Goal: Transaction & Acquisition: Purchase product/service

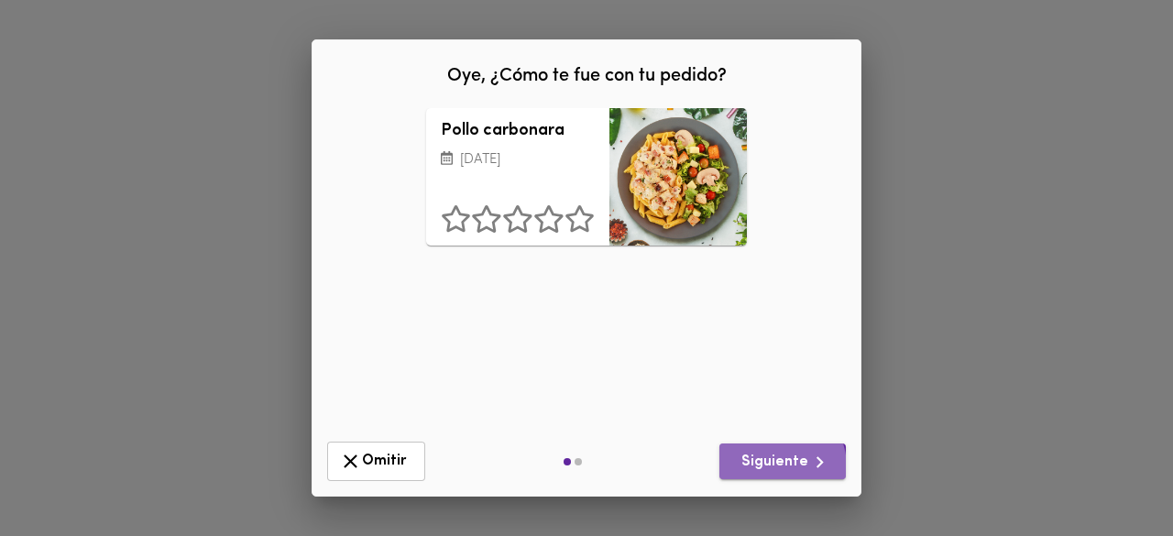
click at [771, 467] on span "Siguiente" at bounding box center [782, 462] width 97 height 23
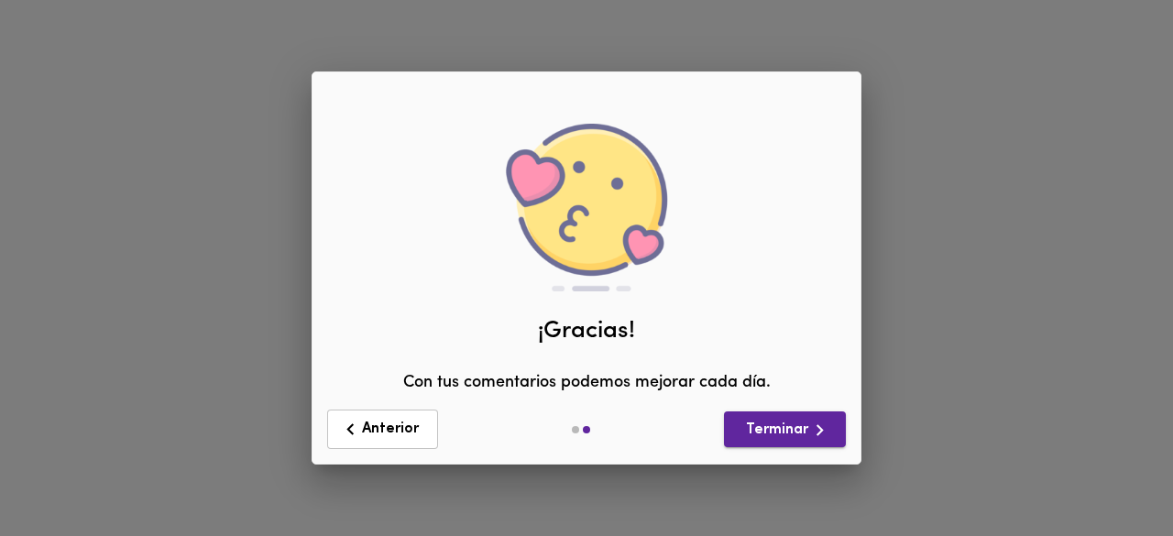
click at [814, 436] on icon "button" at bounding box center [819, 430] width 23 height 23
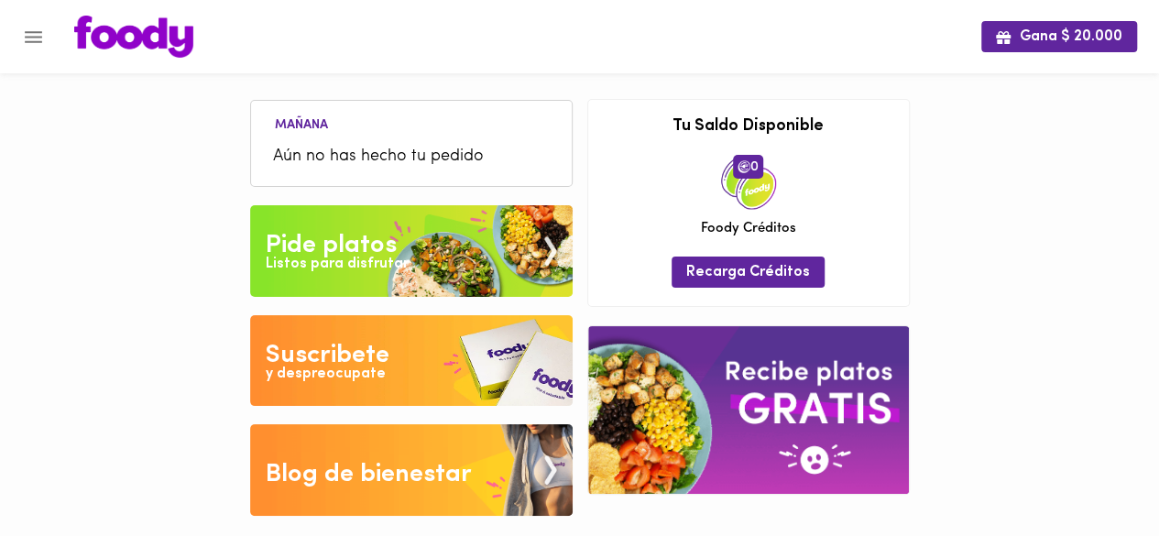
click at [22, 19] on button "Menu" at bounding box center [33, 37] width 45 height 45
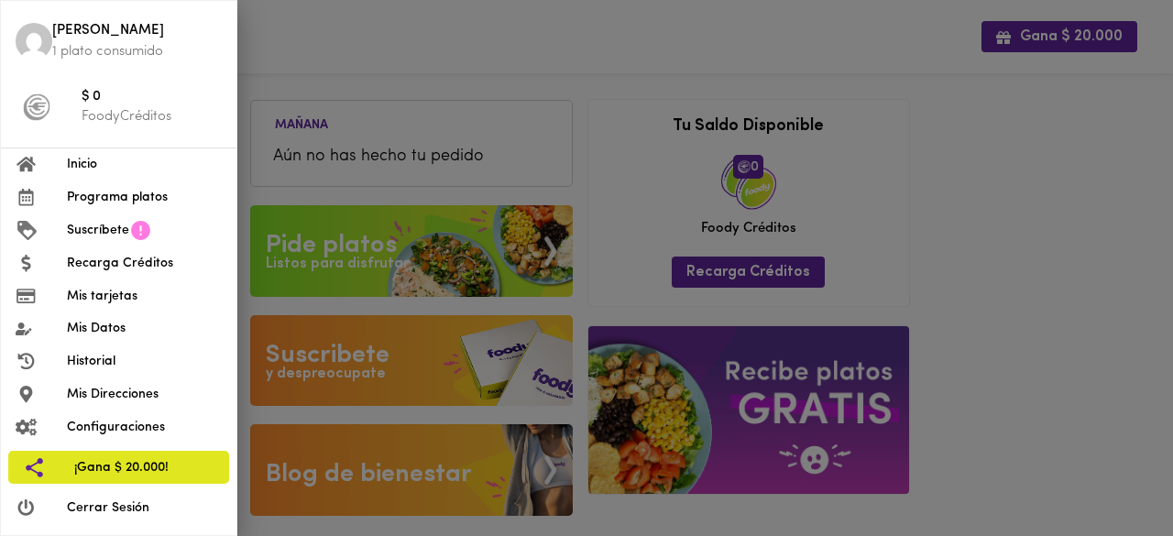
click at [153, 194] on span "Programa platos" at bounding box center [144, 197] width 155 height 19
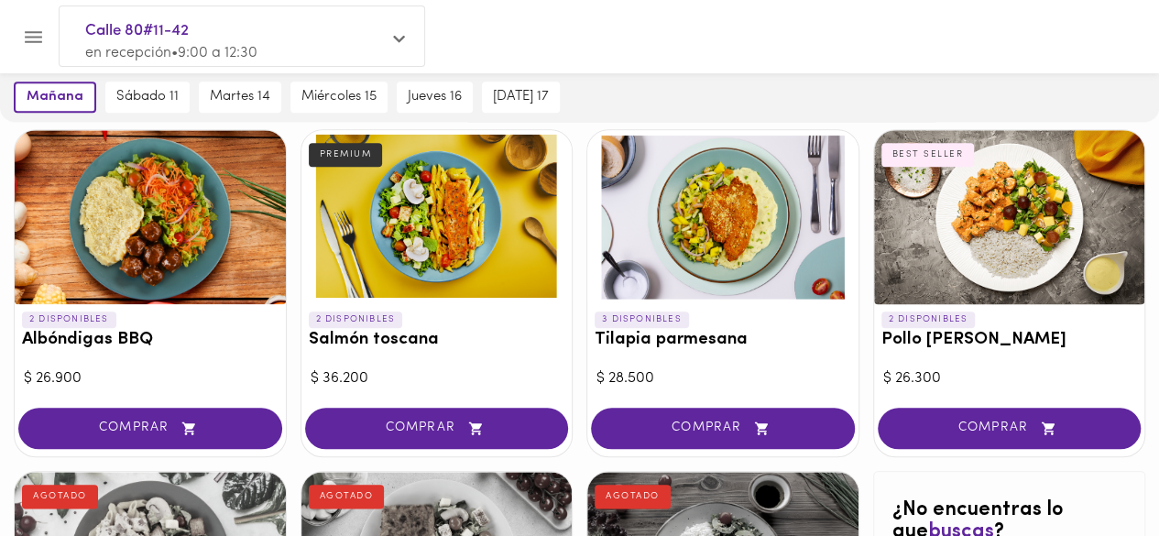
scroll to position [805, 0]
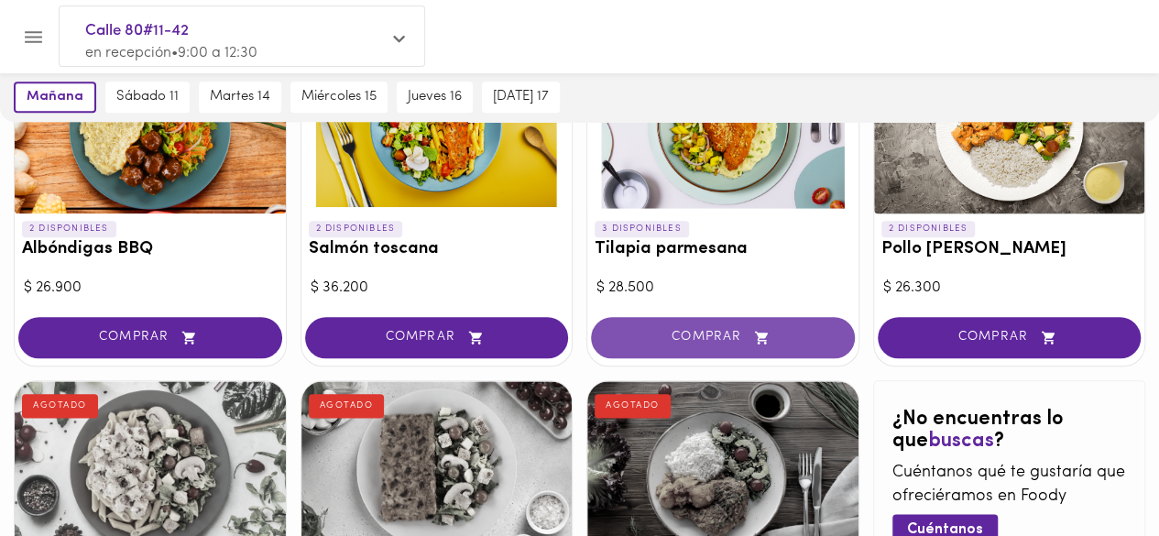
click at [755, 334] on icon "button" at bounding box center [761, 338] width 23 height 16
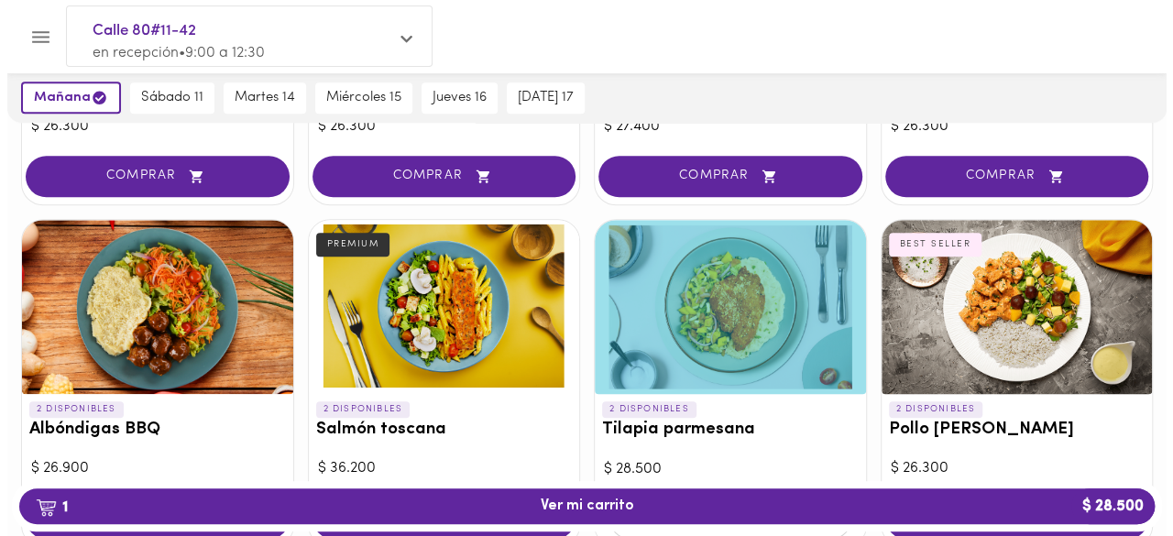
scroll to position [713, 0]
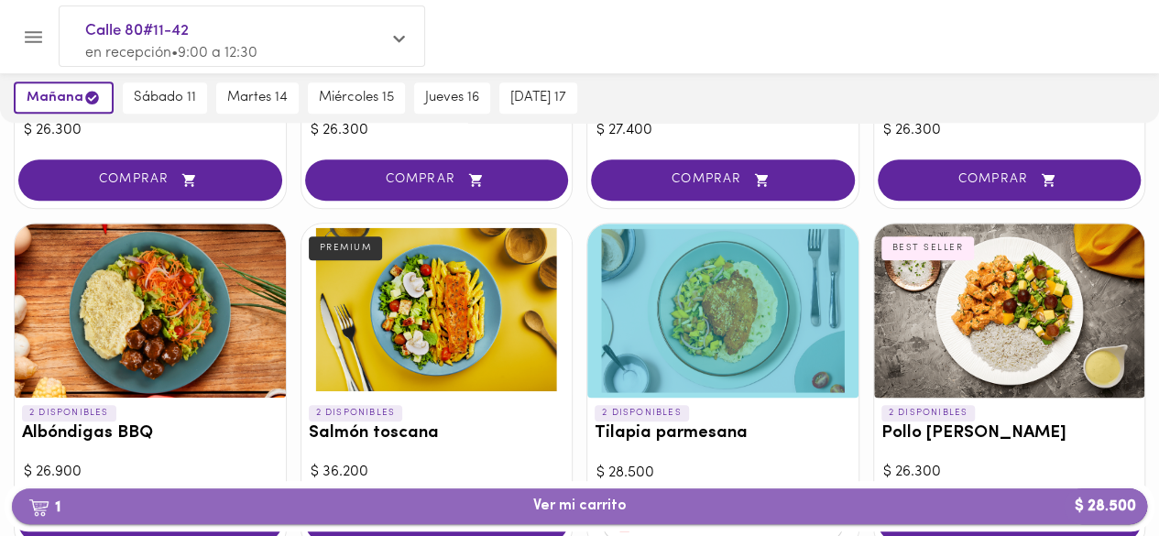
click at [645, 514] on span "1 Ver mi carrito $ 28.500" at bounding box center [580, 506] width 1106 height 17
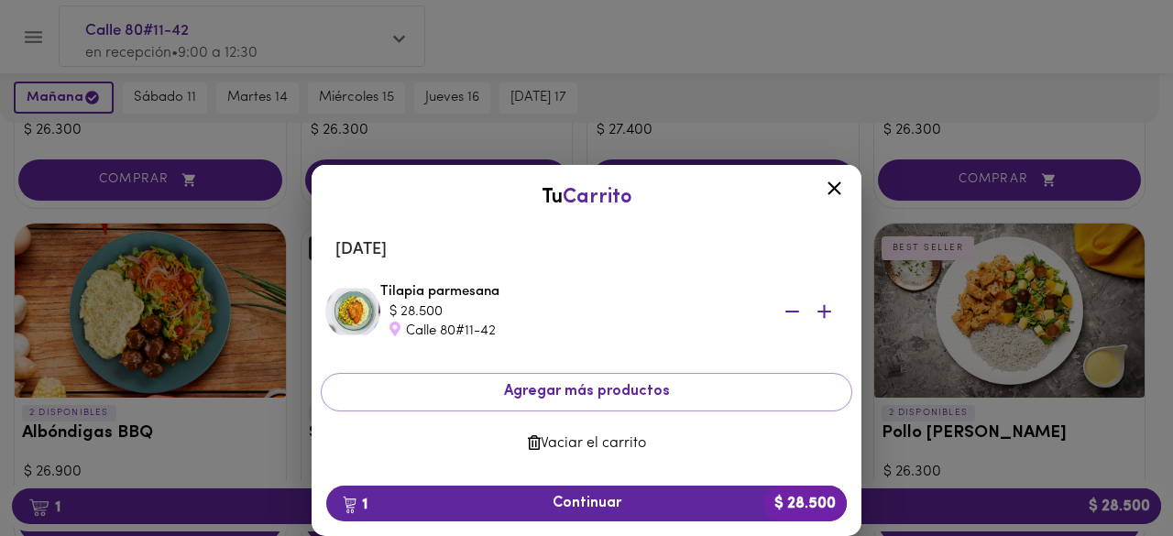
click at [788, 312] on icon "button" at bounding box center [792, 312] width 14 height 2
click at [588, 435] on span "Vaciar el carrito" at bounding box center [586, 443] width 502 height 17
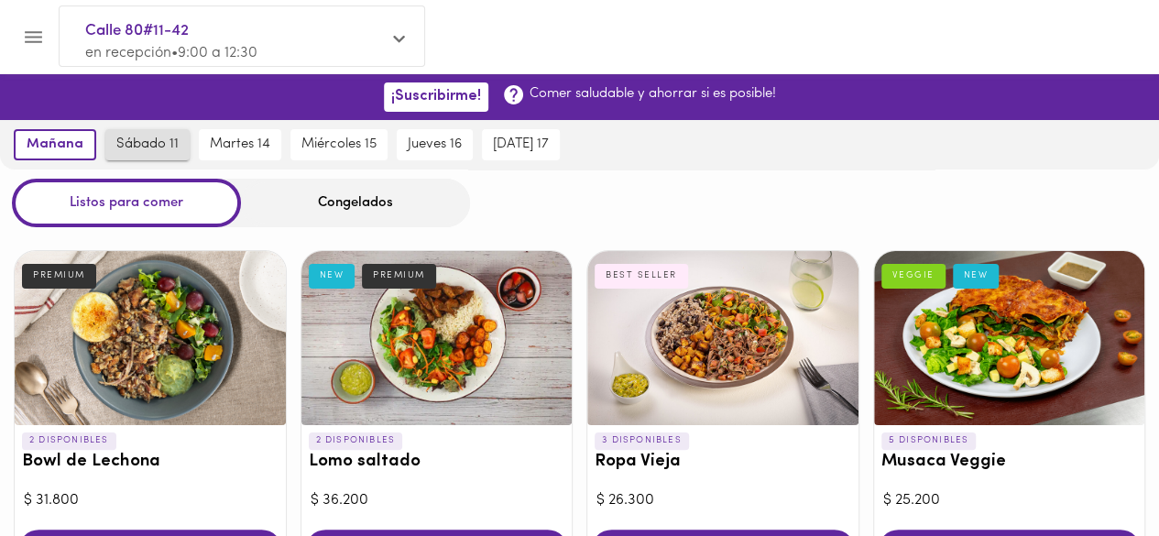
click at [159, 137] on span "sábado 11" at bounding box center [147, 145] width 62 height 16
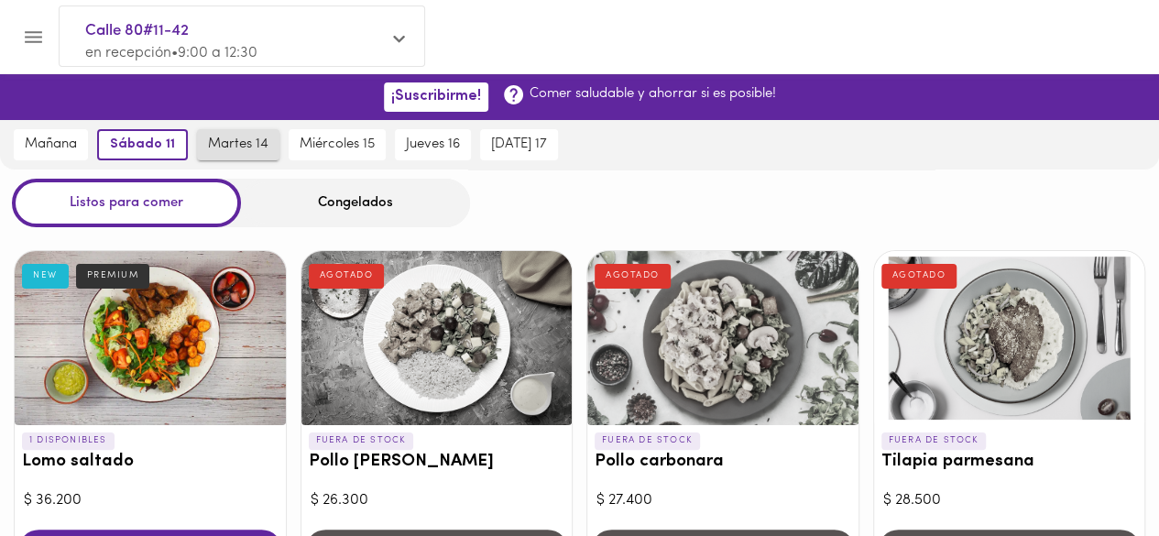
click at [257, 147] on span "martes 14" at bounding box center [238, 145] width 60 height 16
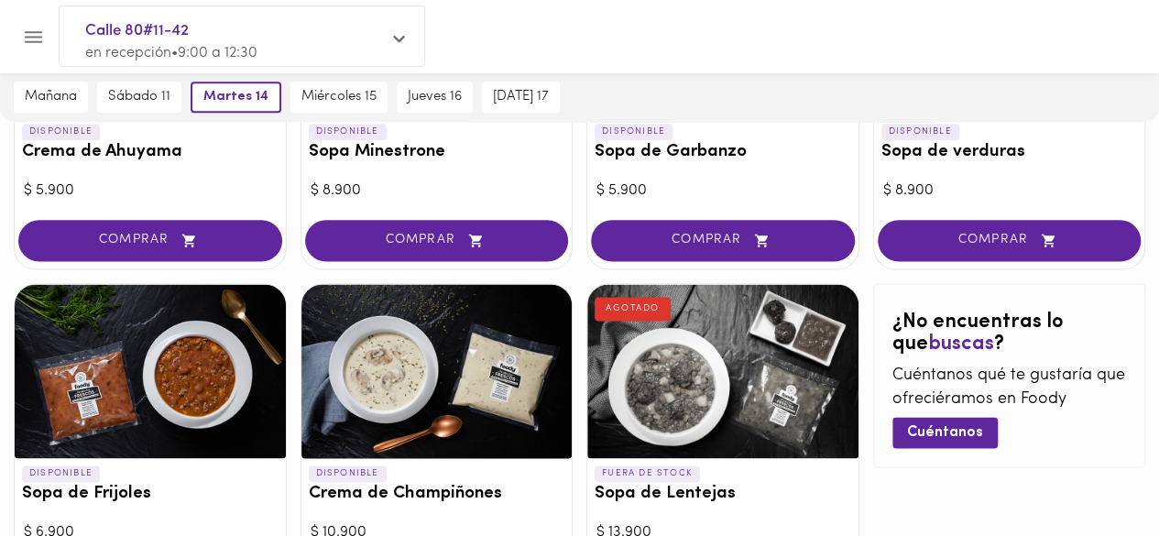
scroll to position [1059, 0]
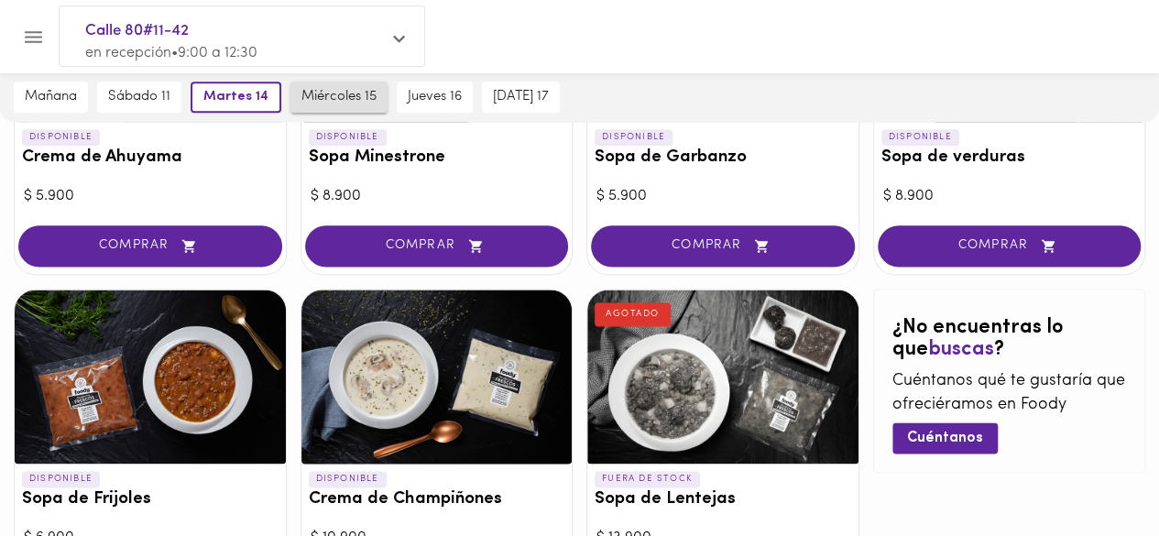
click at [367, 104] on span "miércoles 15" at bounding box center [338, 97] width 75 height 16
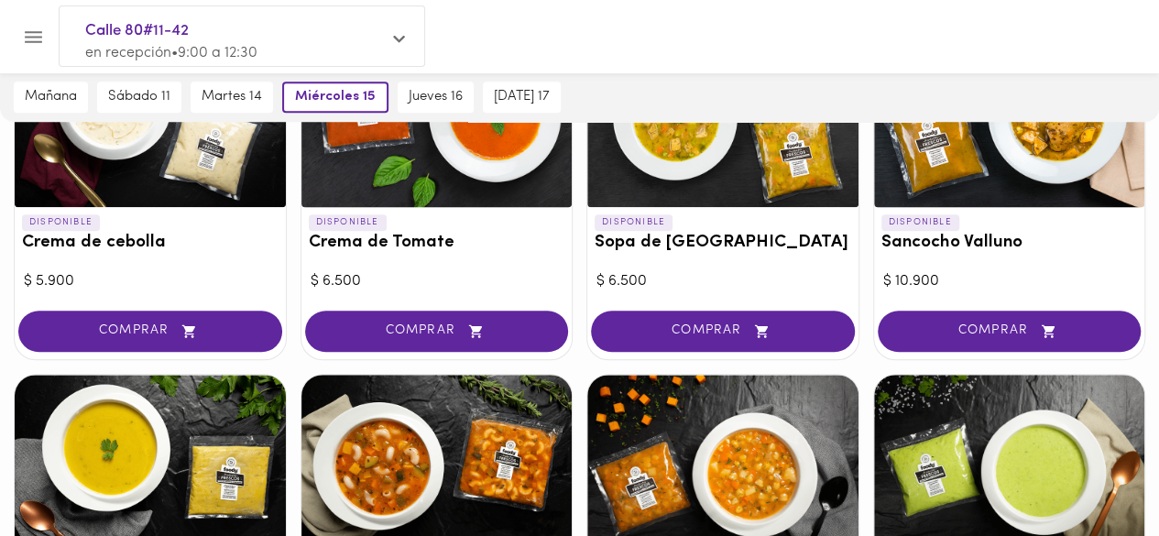
scroll to position [418, 0]
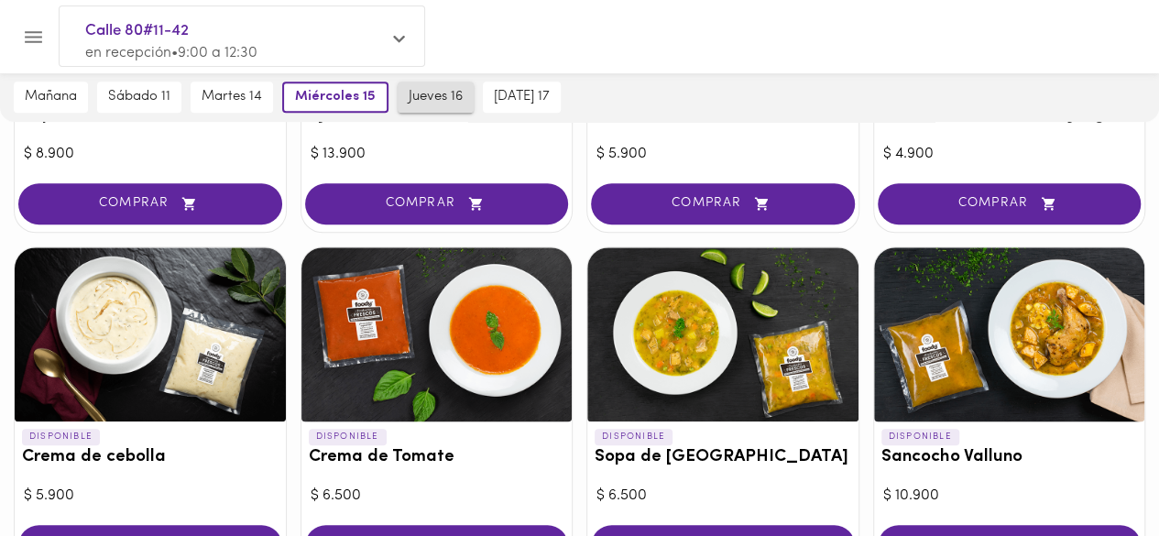
click at [456, 83] on button "jueves 16" at bounding box center [436, 97] width 76 height 31
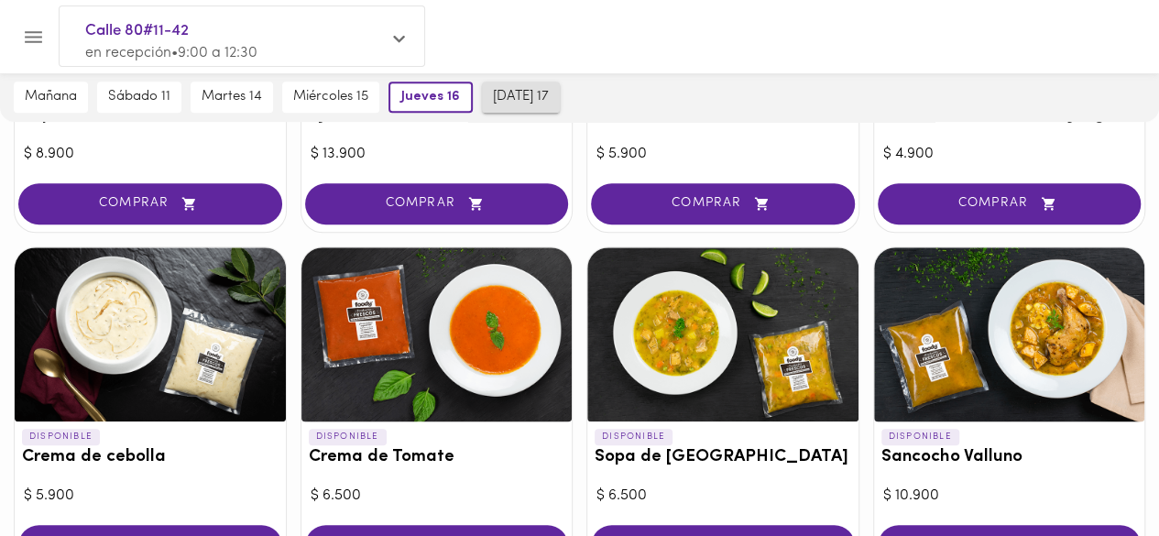
click at [501, 90] on span "[DATE] 17" at bounding box center [521, 97] width 56 height 16
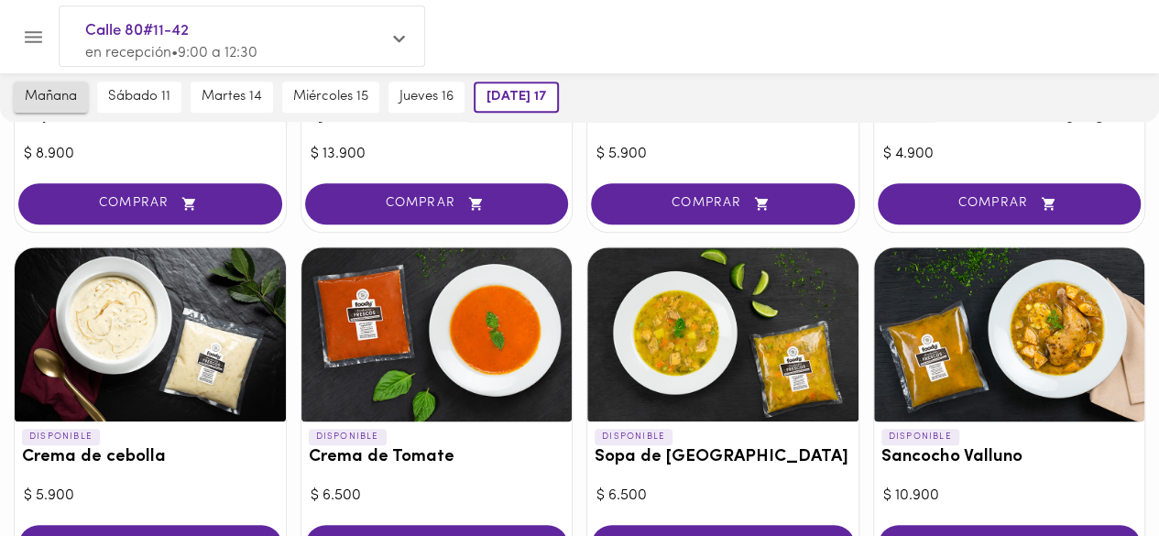
click at [38, 96] on span "mañana" at bounding box center [51, 97] width 52 height 16
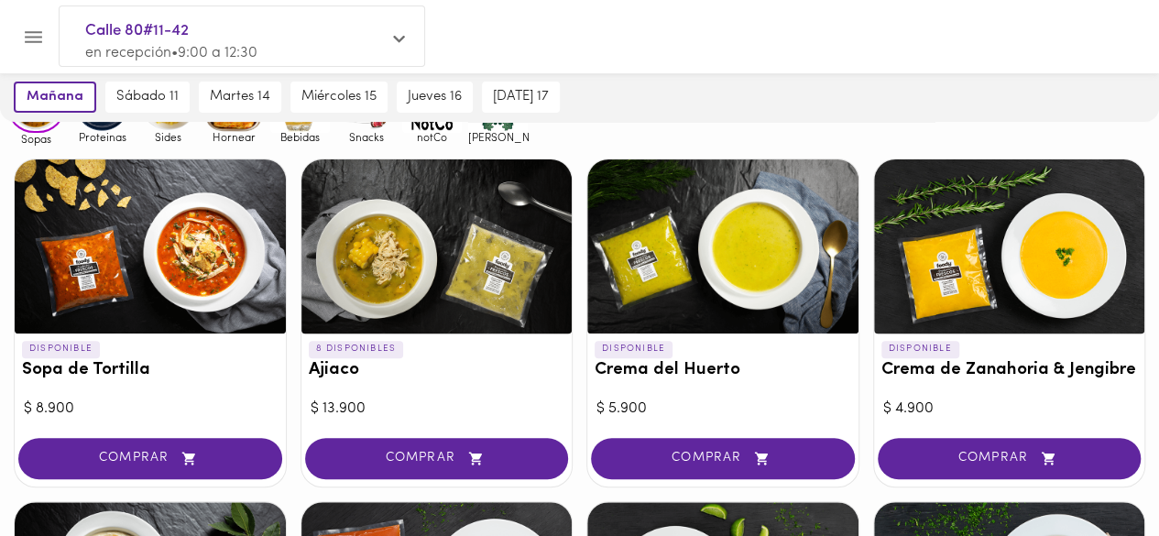
scroll to position [0, 0]
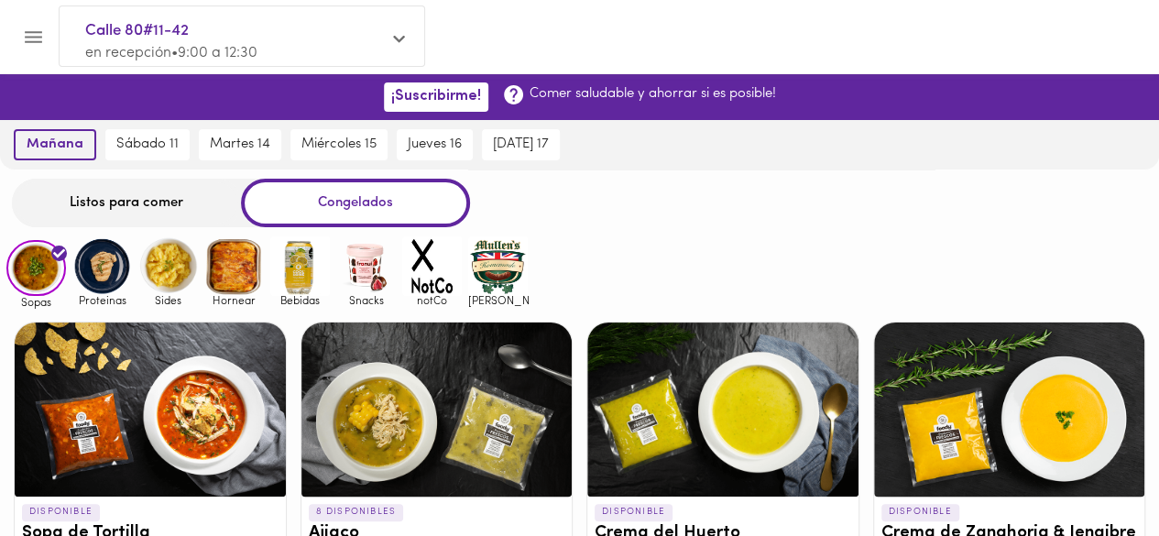
click at [72, 138] on span "mañana" at bounding box center [55, 145] width 57 height 16
click at [90, 267] on img at bounding box center [102, 266] width 60 height 60
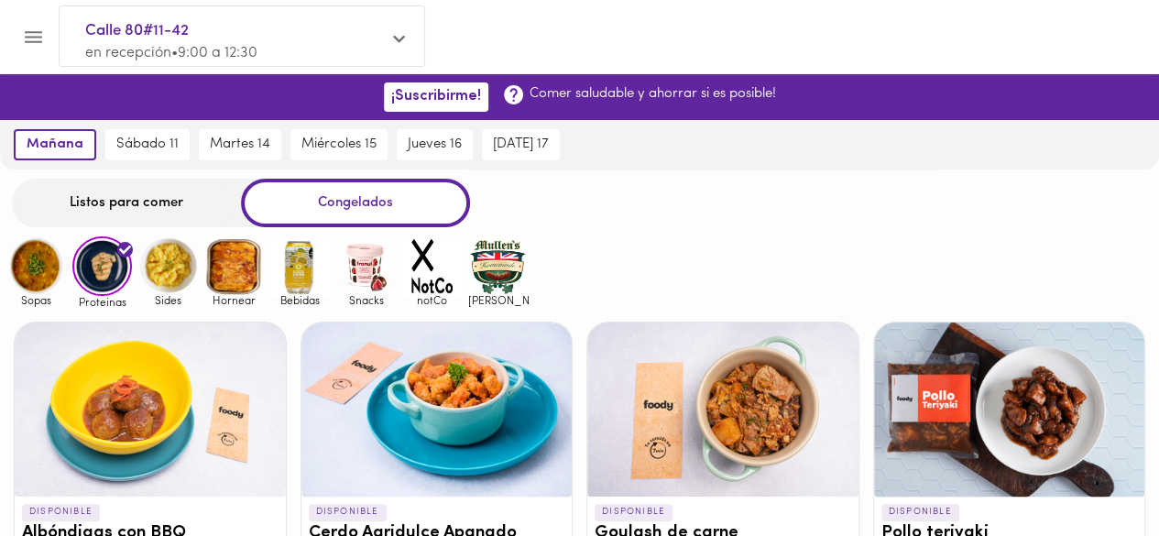
click at [174, 275] on img at bounding box center [168, 266] width 60 height 60
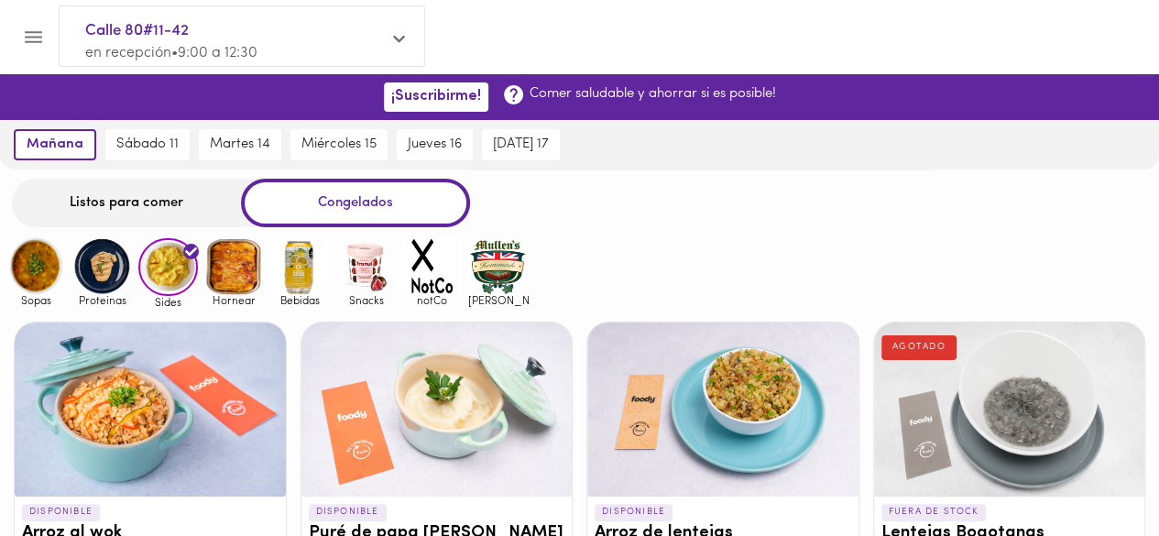
click at [229, 259] on img at bounding box center [234, 266] width 60 height 60
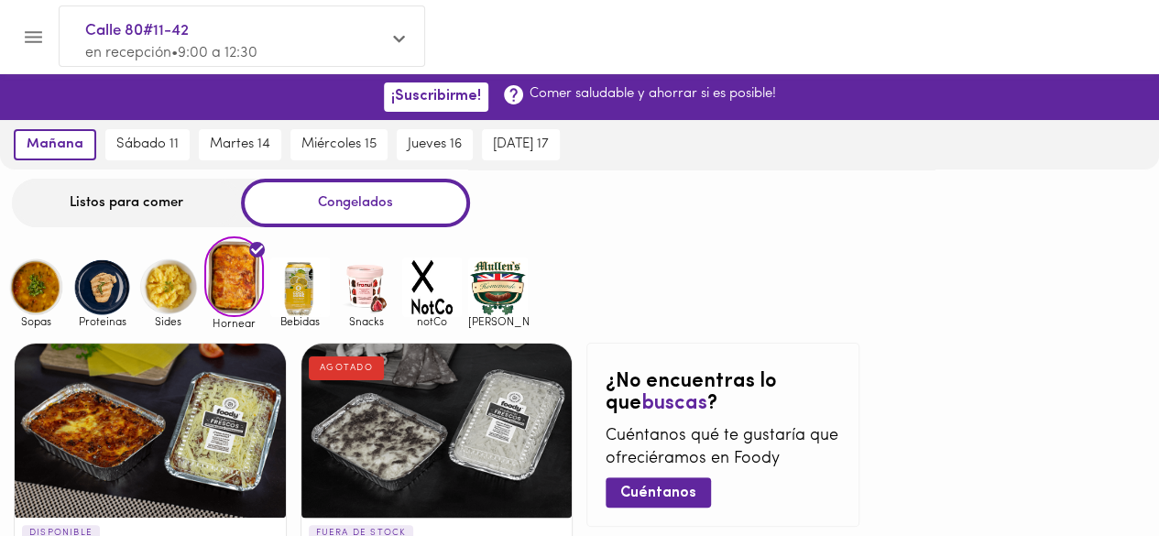
click at [295, 303] on img at bounding box center [300, 287] width 60 height 60
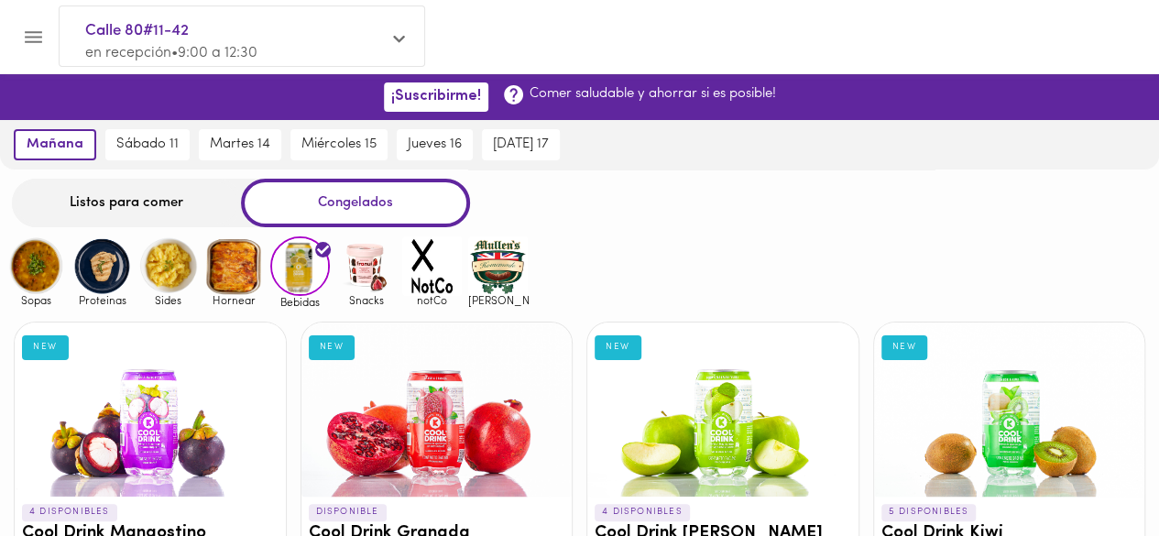
click at [372, 254] on img at bounding box center [366, 266] width 60 height 60
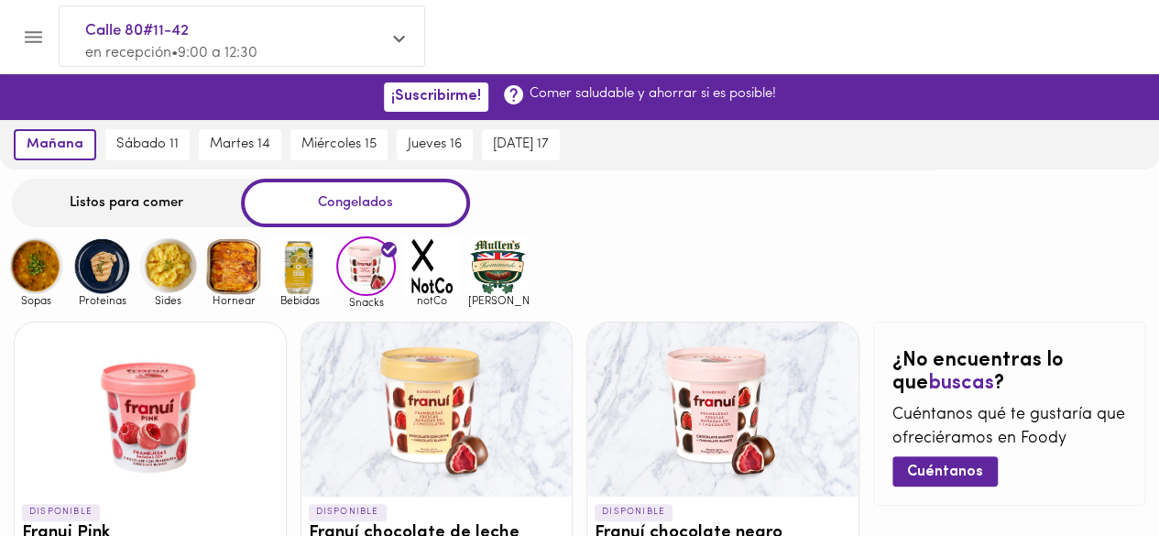
click at [415, 256] on img at bounding box center [432, 266] width 60 height 60
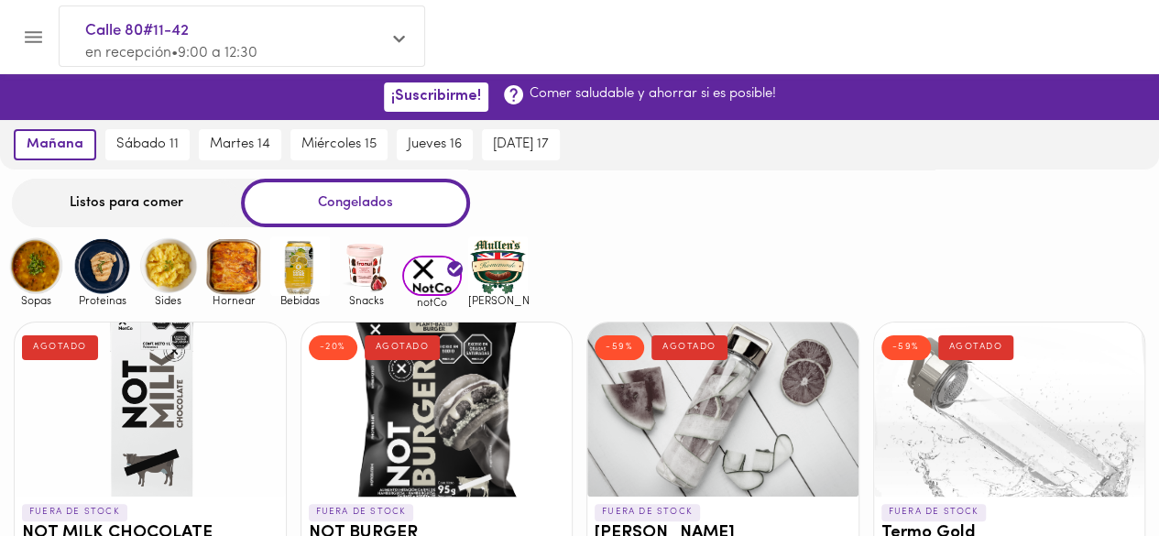
click at [500, 274] on img at bounding box center [498, 266] width 60 height 60
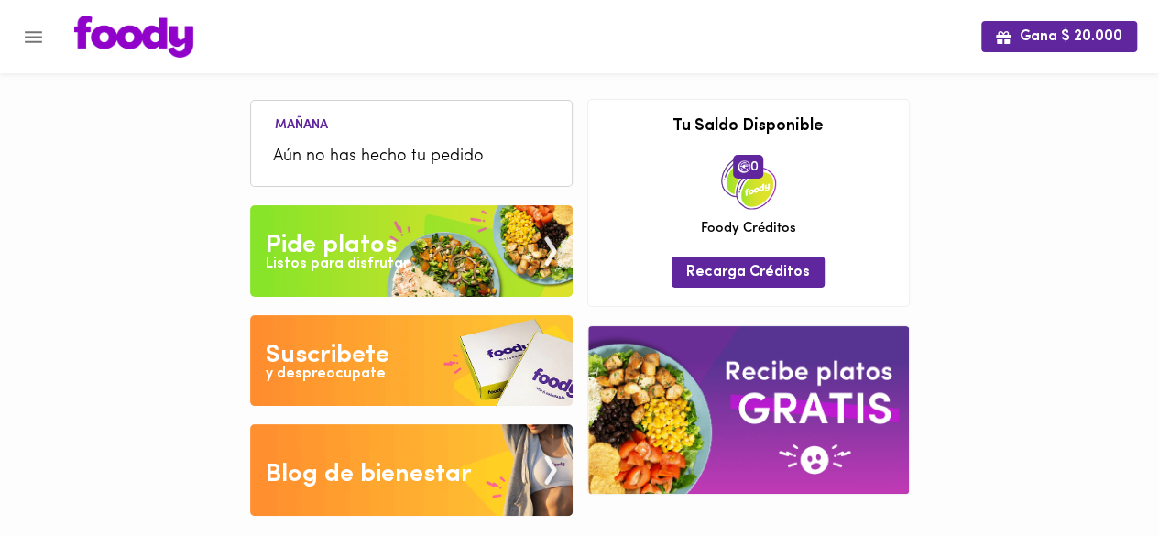
click at [42, 38] on icon "Menu" at bounding box center [33, 37] width 23 height 23
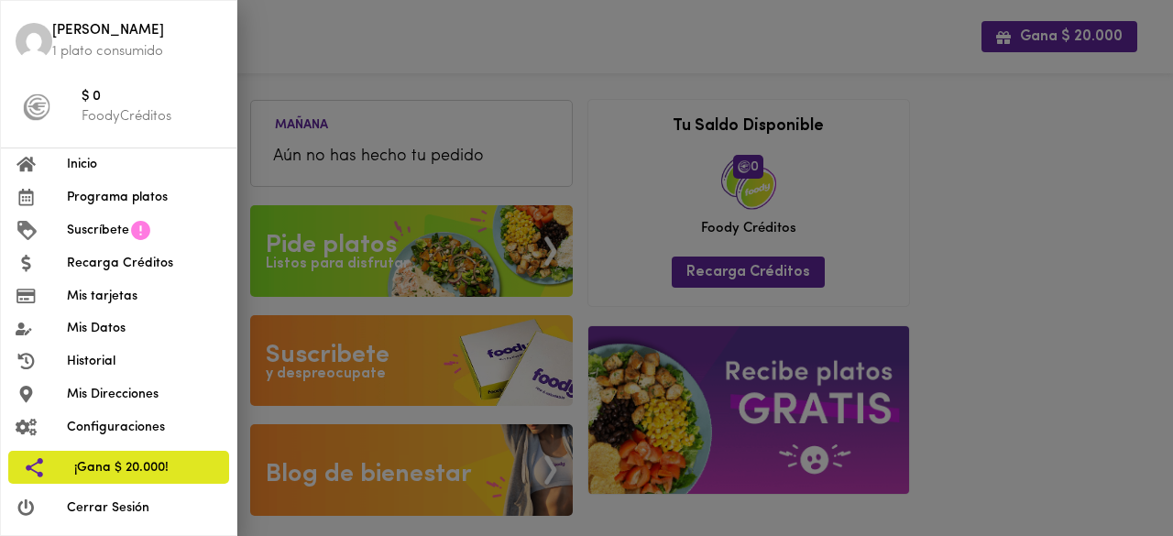
click at [118, 199] on span "Programa platos" at bounding box center [144, 197] width 155 height 19
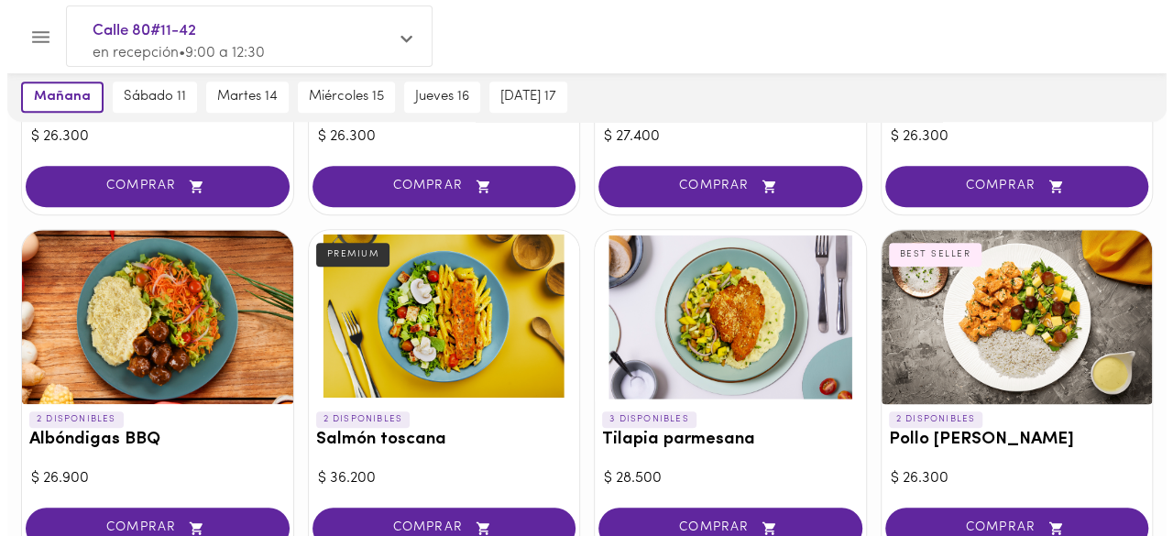
scroll to position [733, 0]
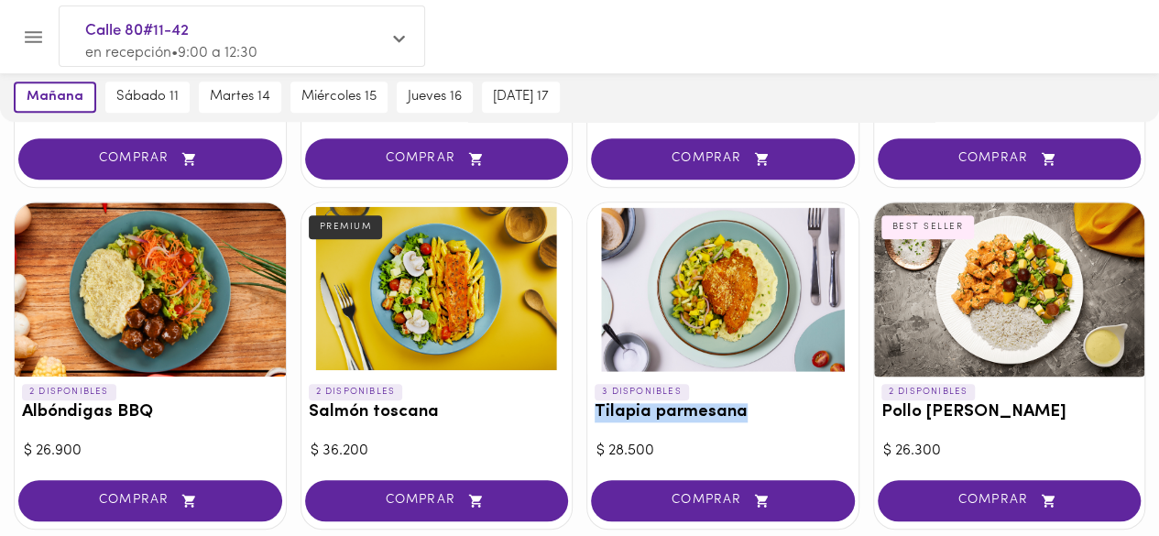
drag, startPoint x: 751, startPoint y: 420, endPoint x: 586, endPoint y: 414, distance: 165.0
click at [587, 414] on div "3 DISPONIBLES Tilapia parmesana" at bounding box center [722, 407] width 271 height 60
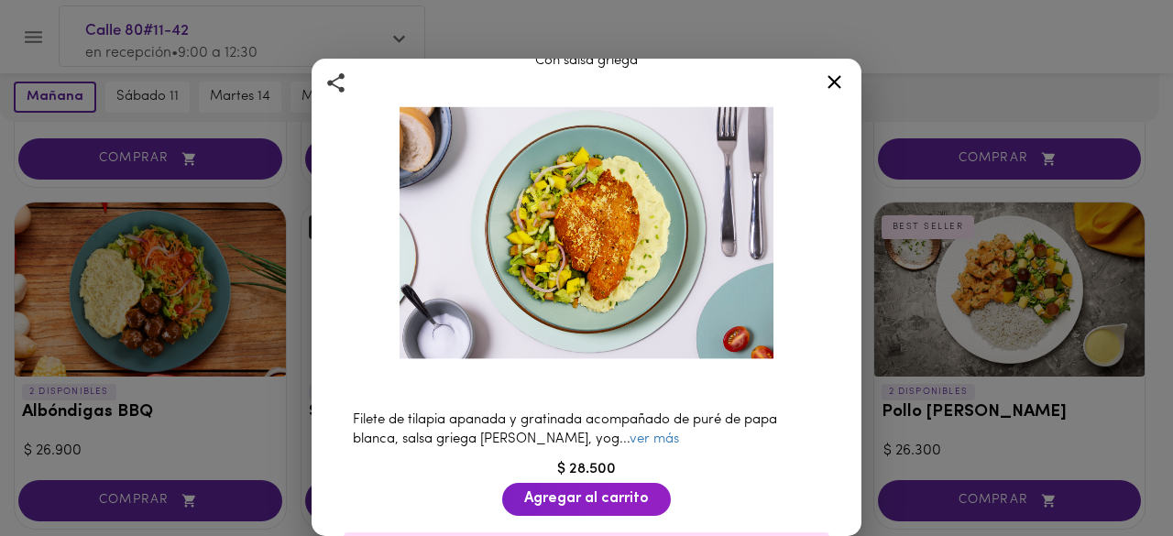
scroll to position [92, 0]
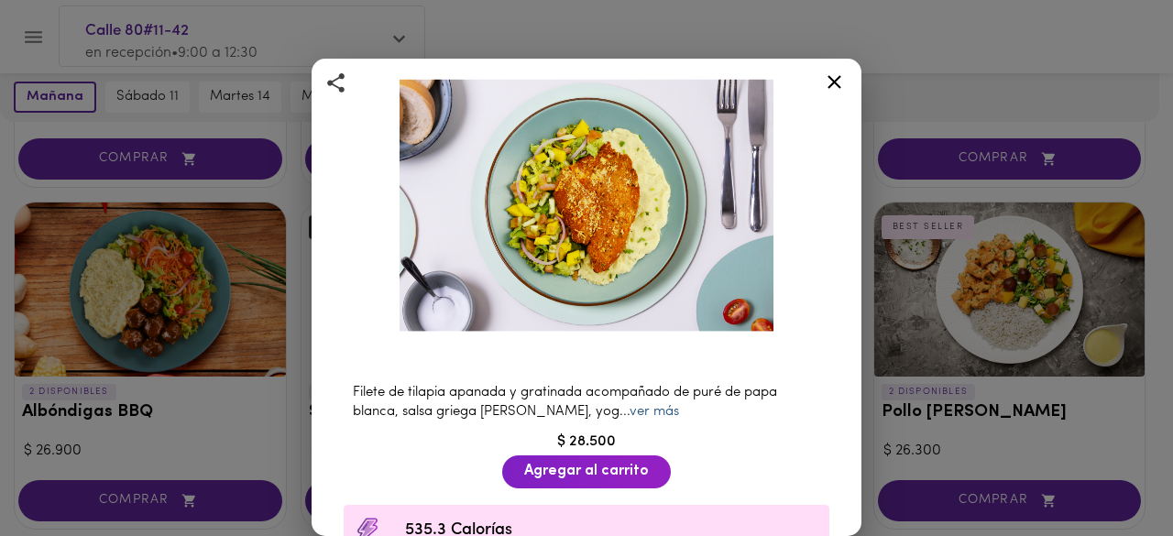
click at [630, 405] on link "ver más" at bounding box center [654, 412] width 49 height 14
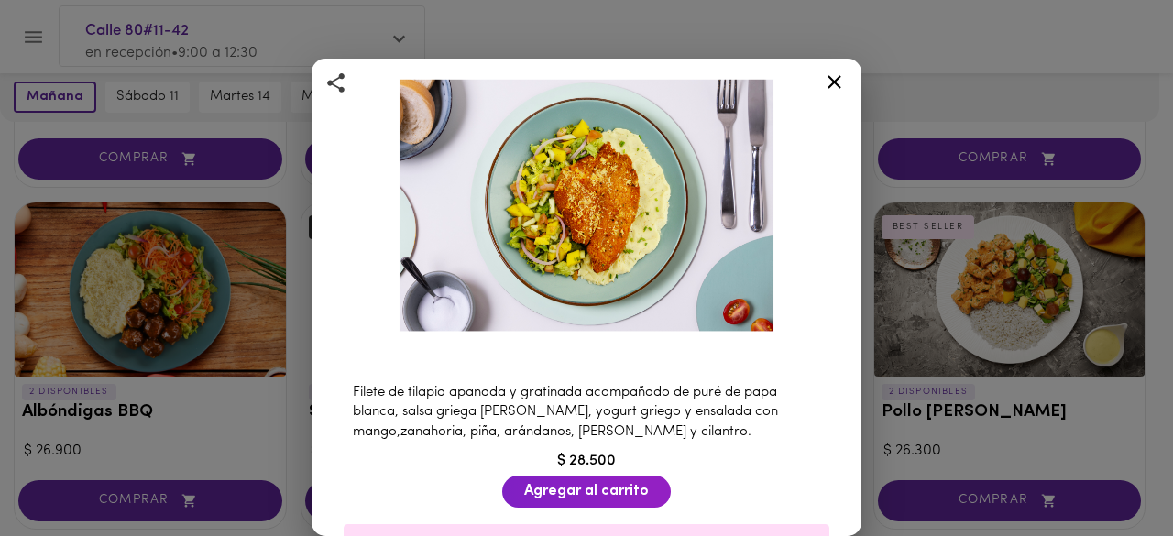
click at [839, 81] on icon at bounding box center [834, 82] width 23 height 23
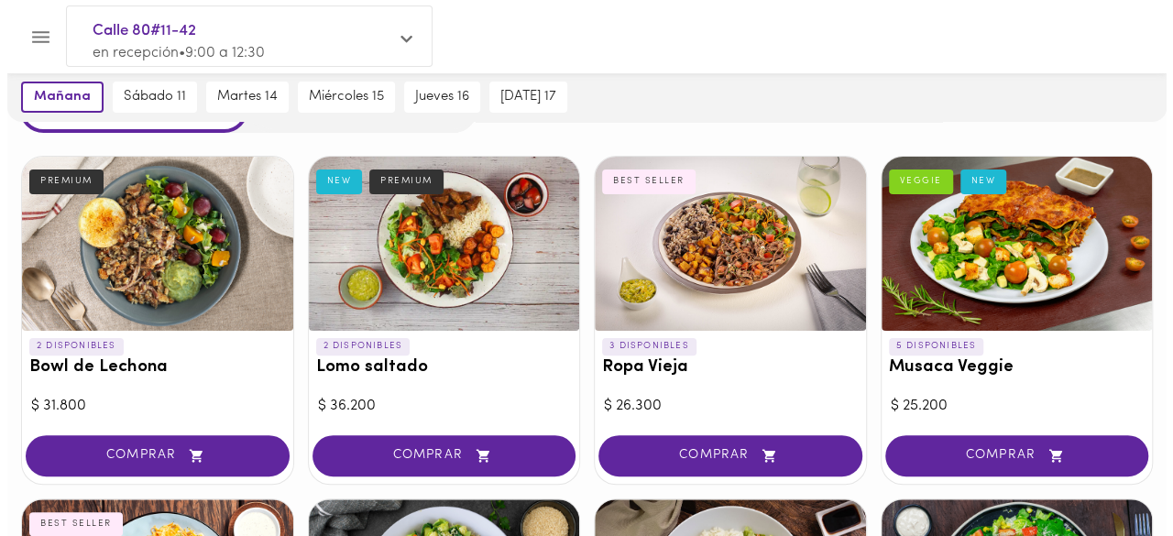
scroll to position [71, 0]
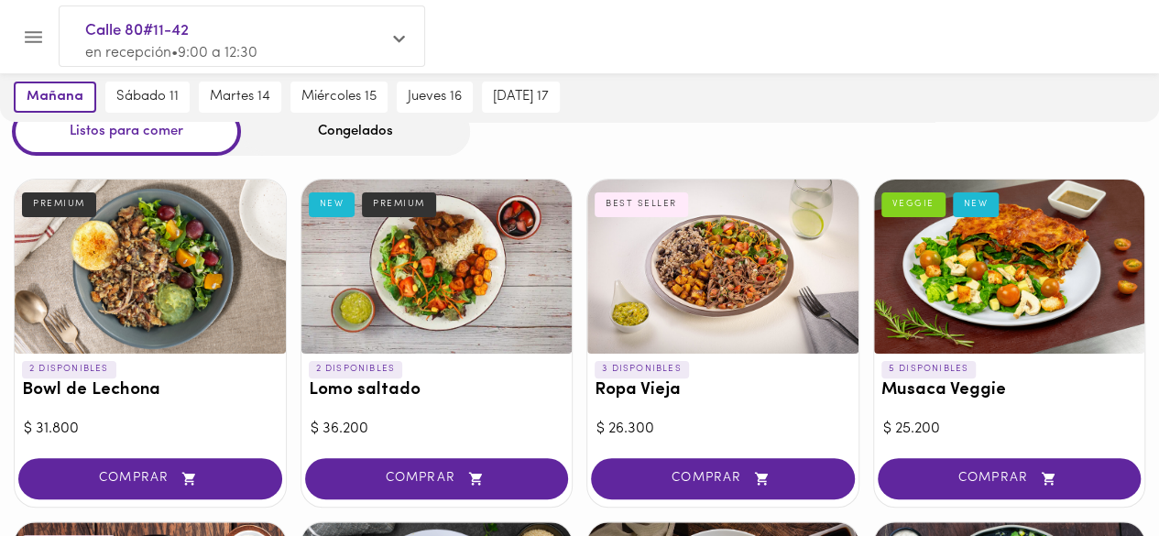
click at [652, 369] on p "3 DISPONIBLES" at bounding box center [642, 369] width 94 height 16
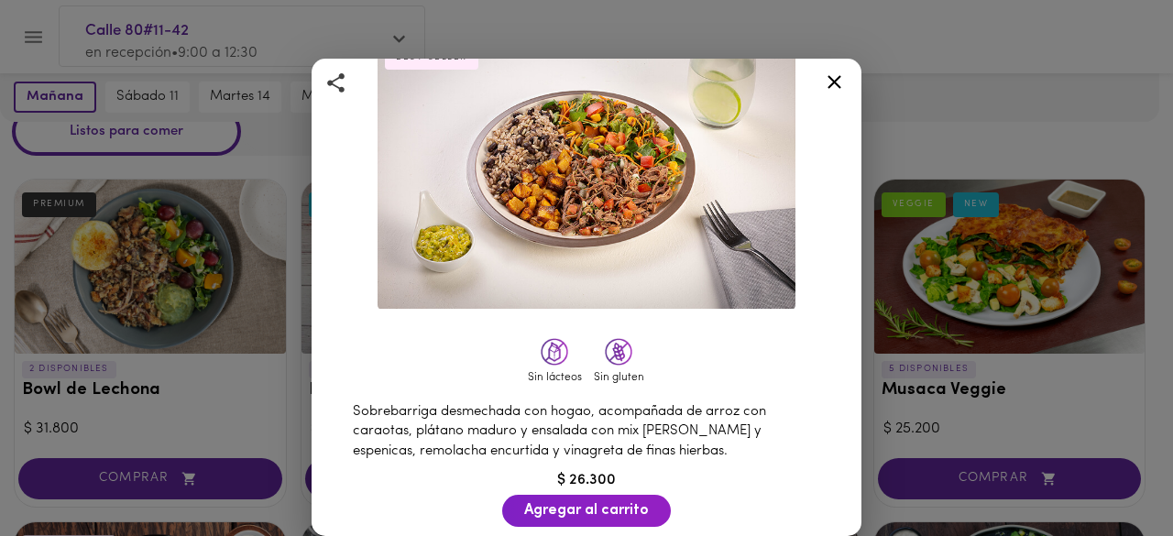
scroll to position [92, 0]
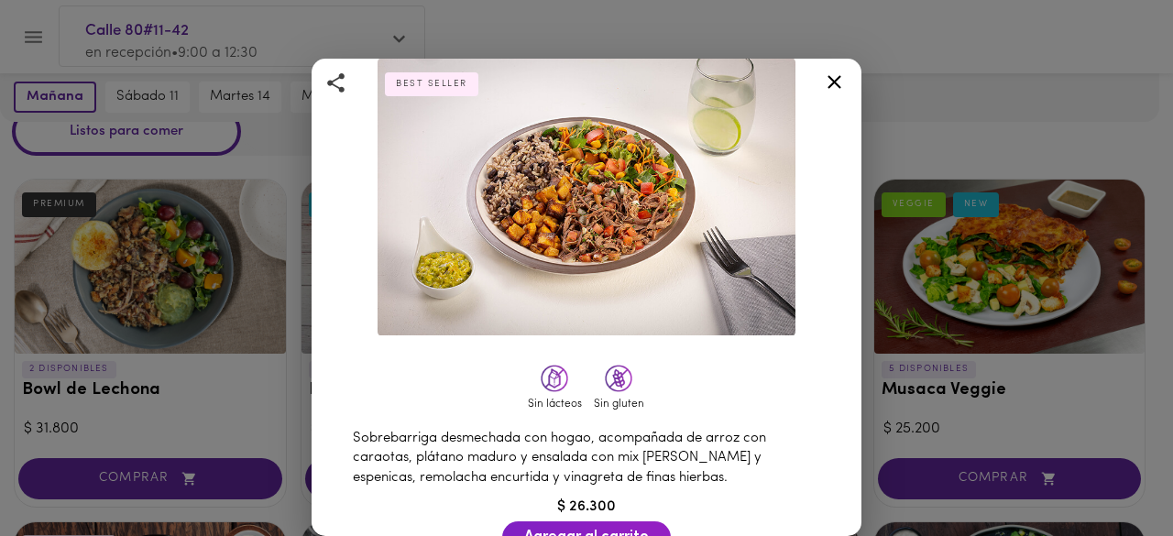
click at [825, 83] on icon at bounding box center [834, 82] width 23 height 23
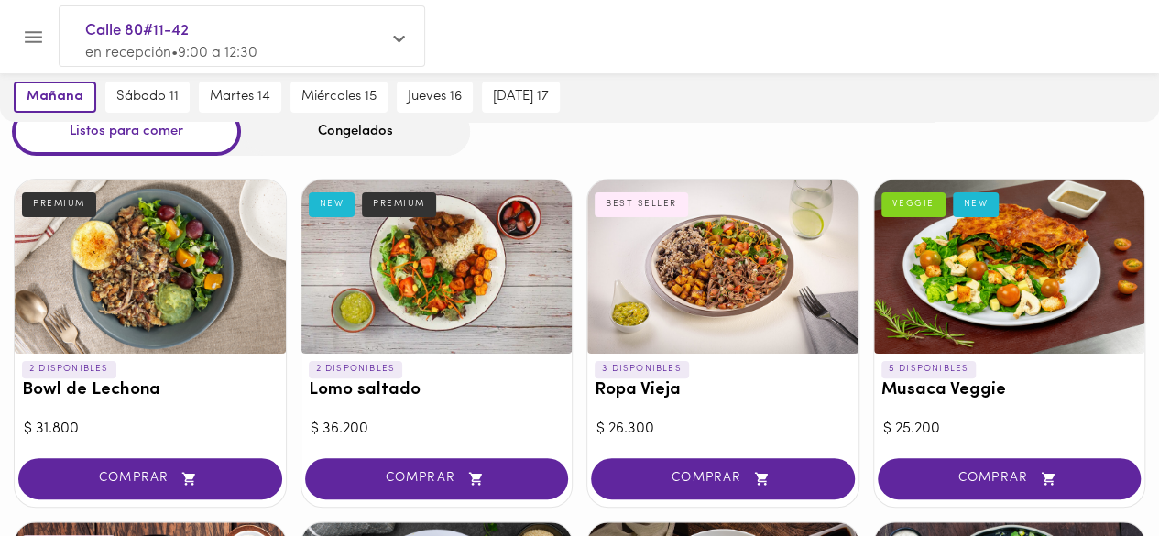
click at [937, 389] on h3 "Musaca Veggie" at bounding box center [1010, 390] width 257 height 19
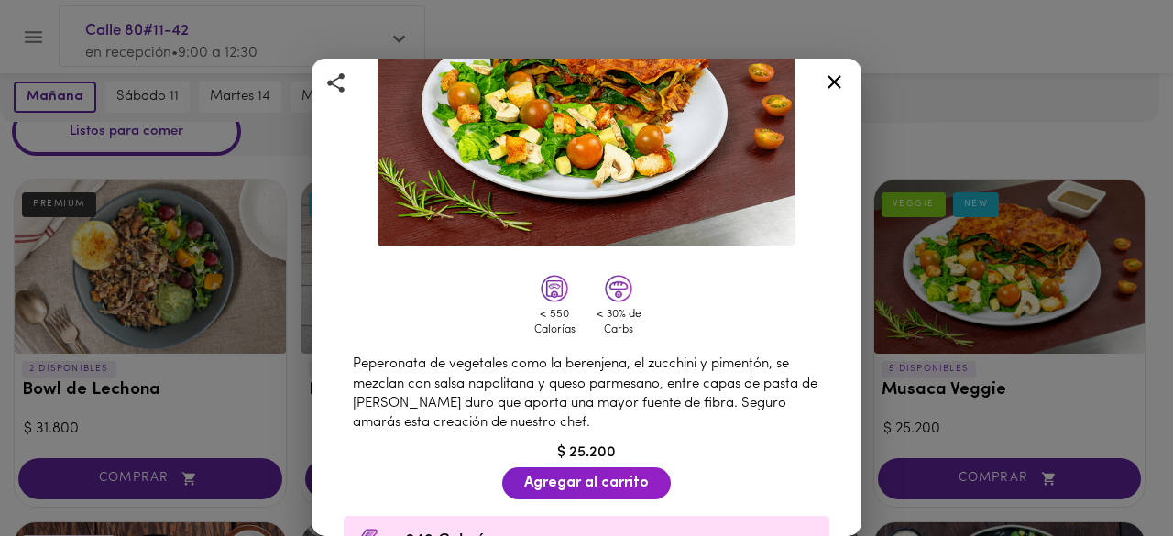
scroll to position [183, 0]
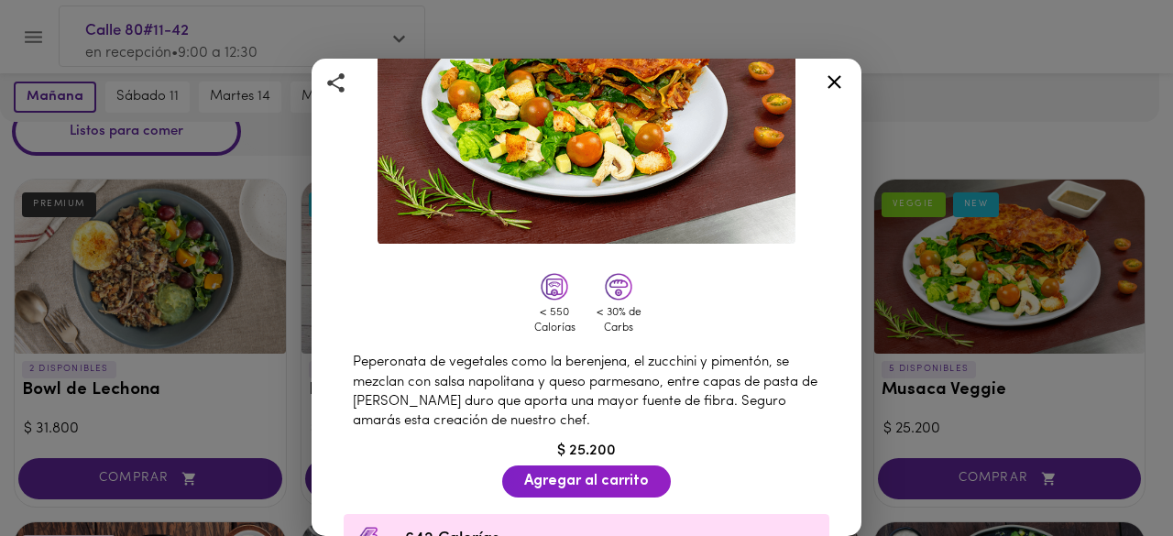
click at [838, 91] on icon at bounding box center [834, 82] width 23 height 23
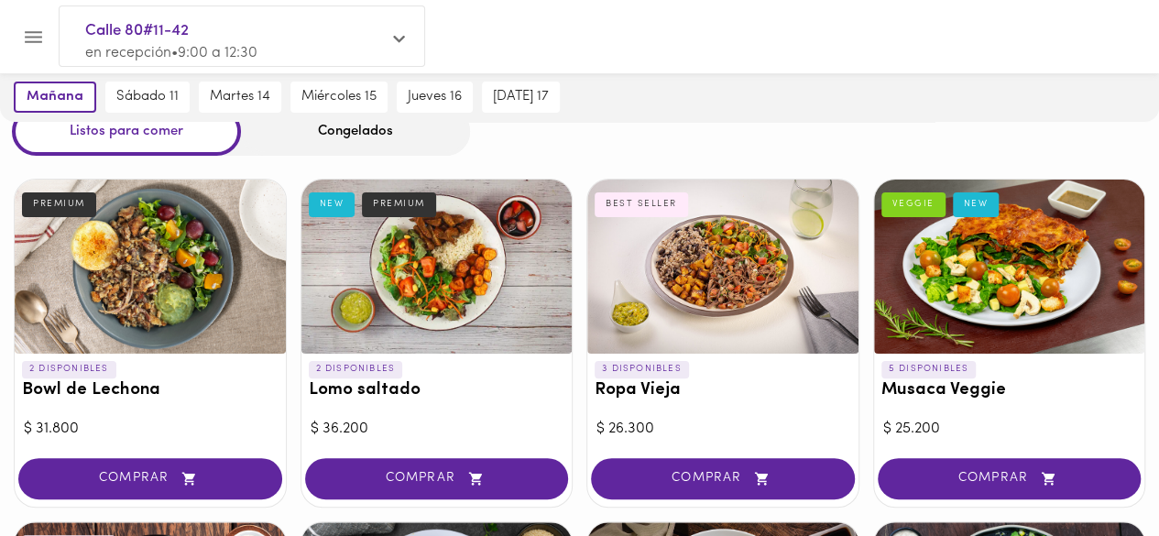
click at [355, 391] on h3 "Lomo saltado" at bounding box center [437, 390] width 257 height 19
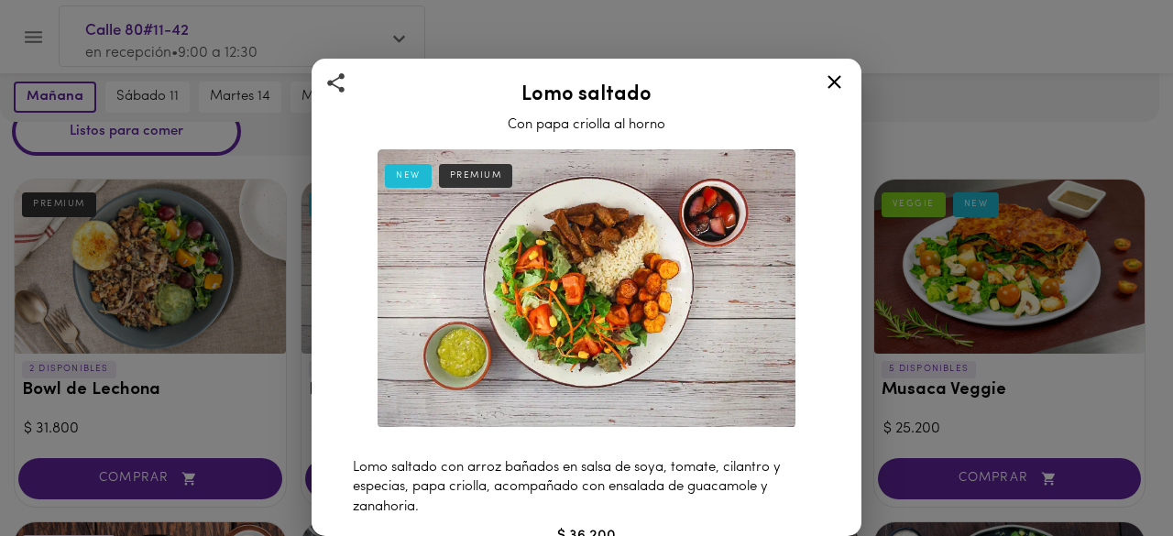
scroll to position [92, 0]
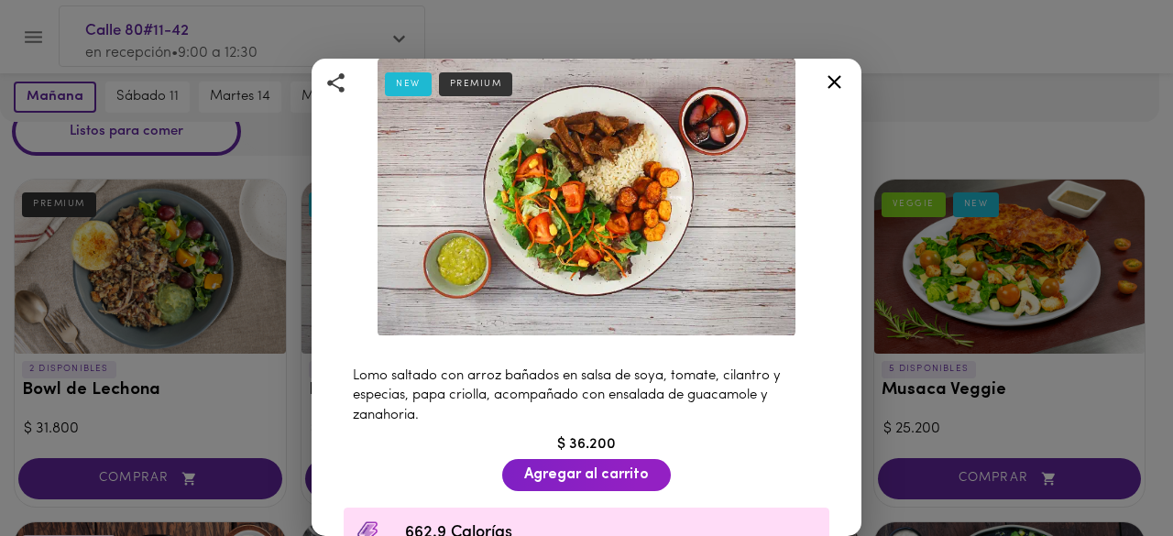
click at [837, 70] on div at bounding box center [834, 85] width 45 height 44
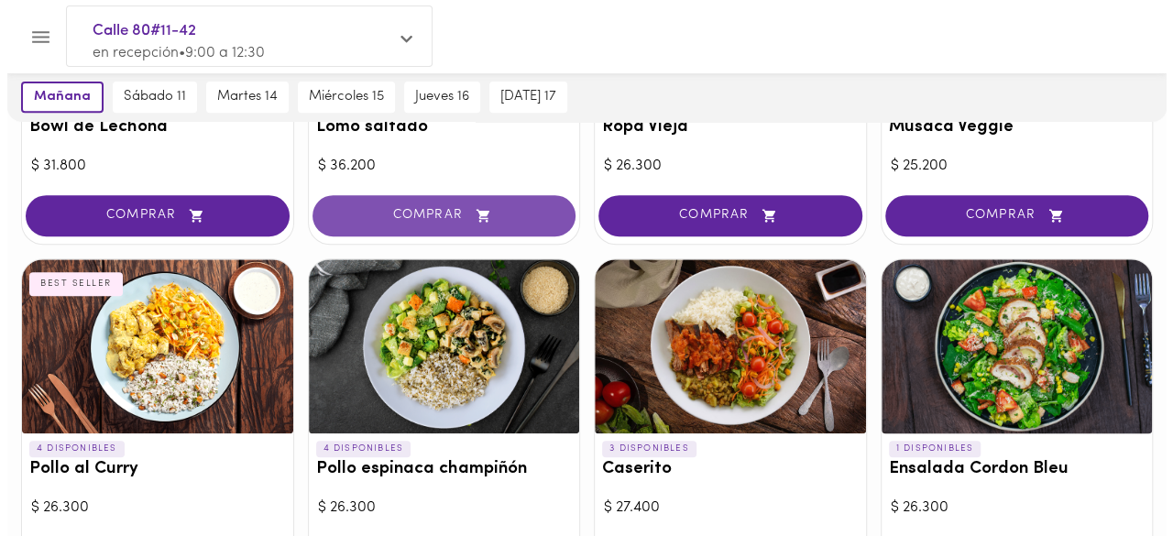
scroll to position [438, 0]
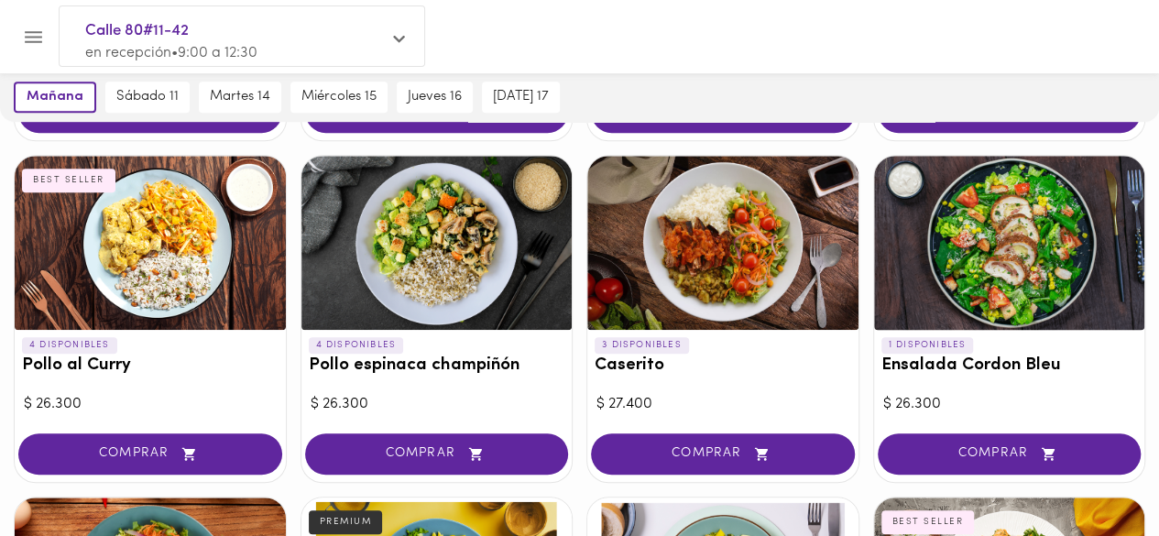
click at [61, 358] on h3 "Pollo al Curry" at bounding box center [150, 365] width 257 height 19
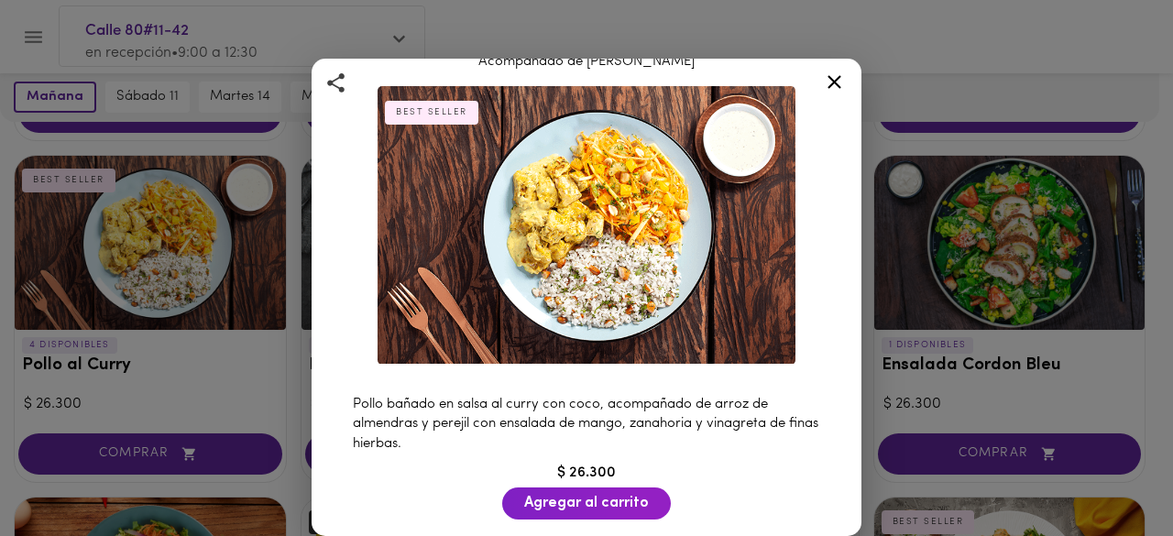
scroll to position [92, 0]
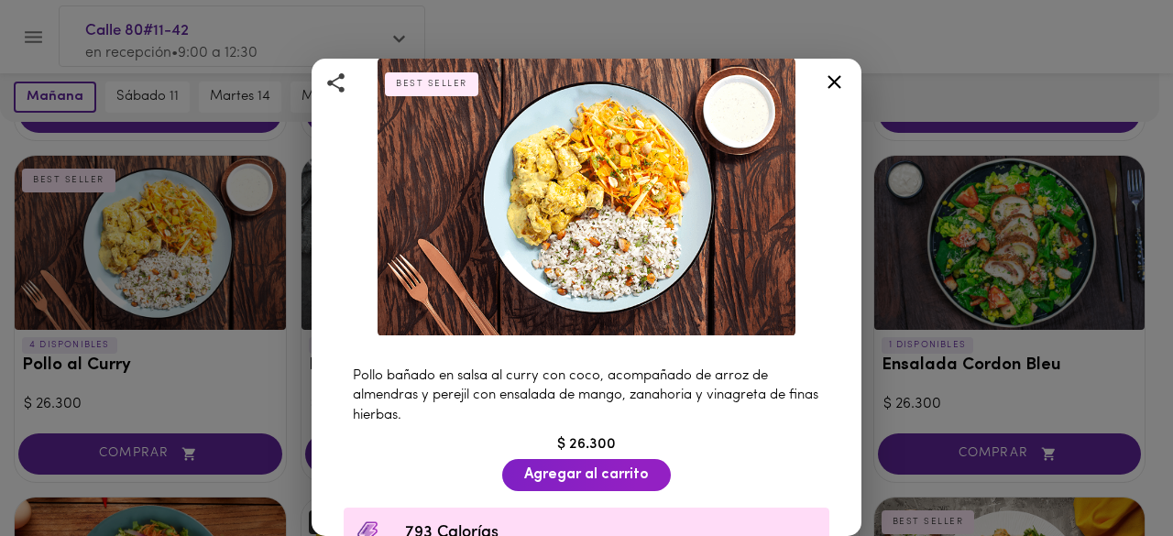
click at [822, 88] on div at bounding box center [834, 85] width 45 height 44
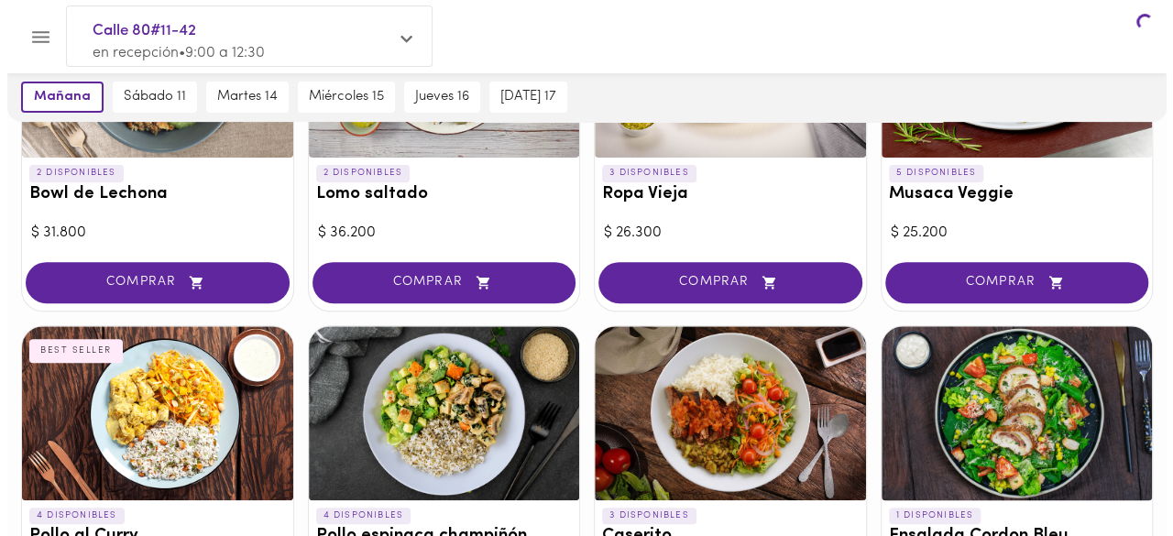
scroll to position [71, 0]
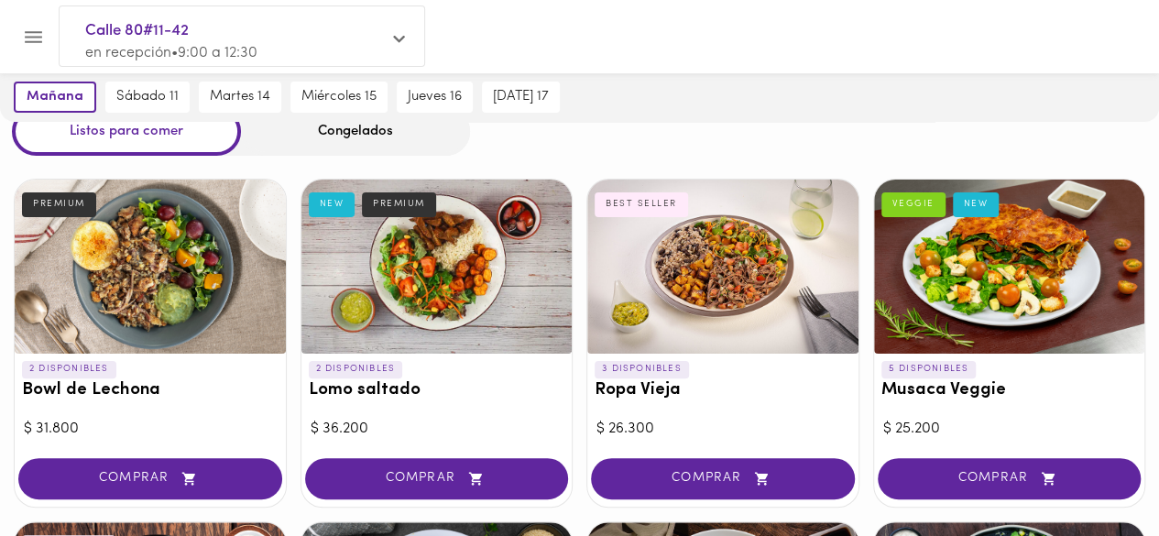
click at [392, 388] on h3 "Lomo saltado" at bounding box center [437, 390] width 257 height 19
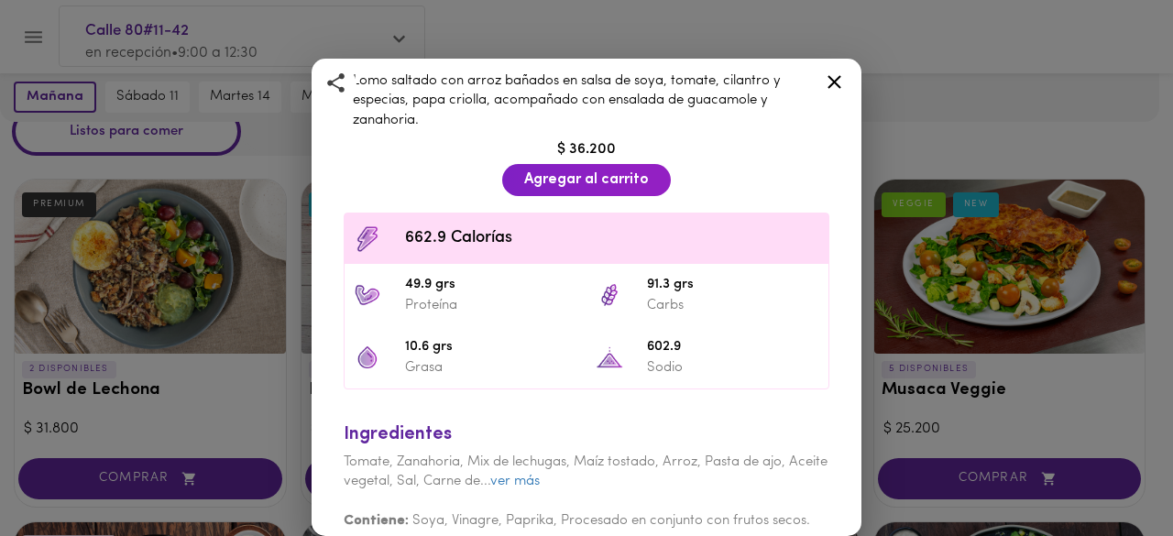
scroll to position [396, 0]
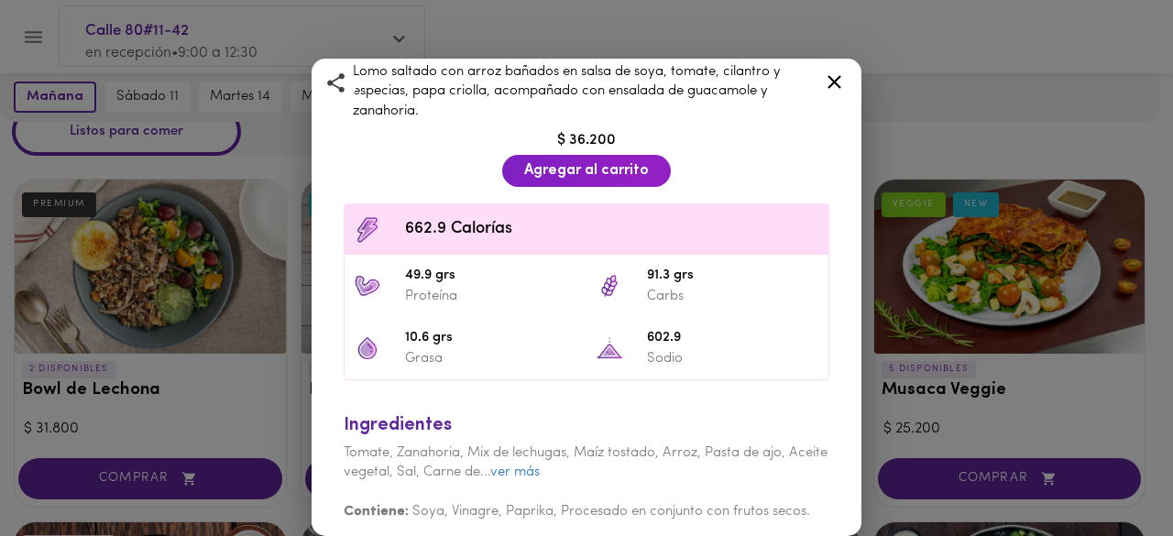
click at [836, 87] on icon at bounding box center [834, 82] width 23 height 23
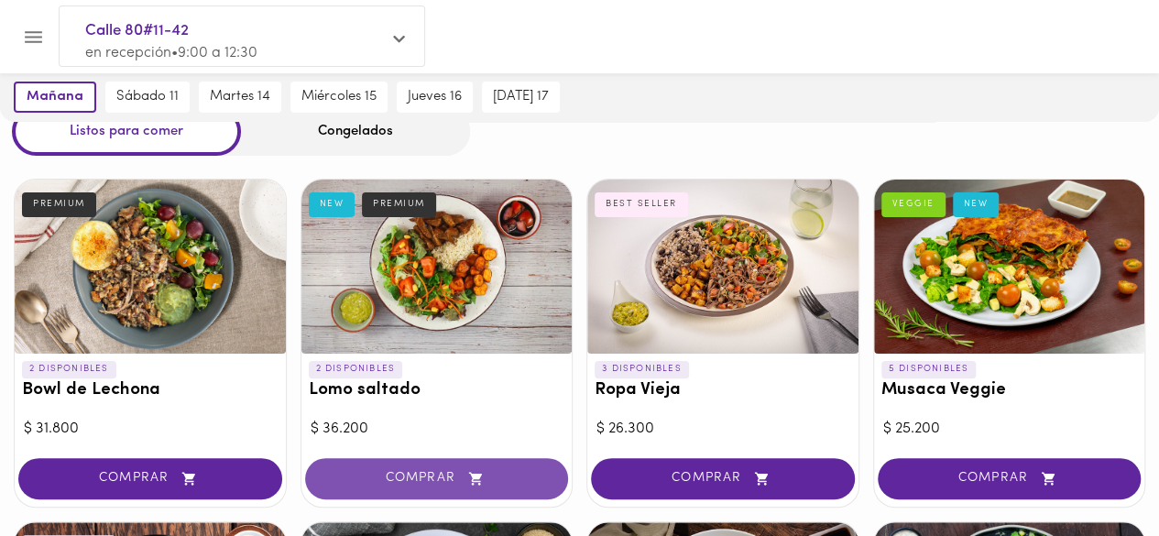
click at [468, 472] on icon "button" at bounding box center [476, 479] width 23 height 16
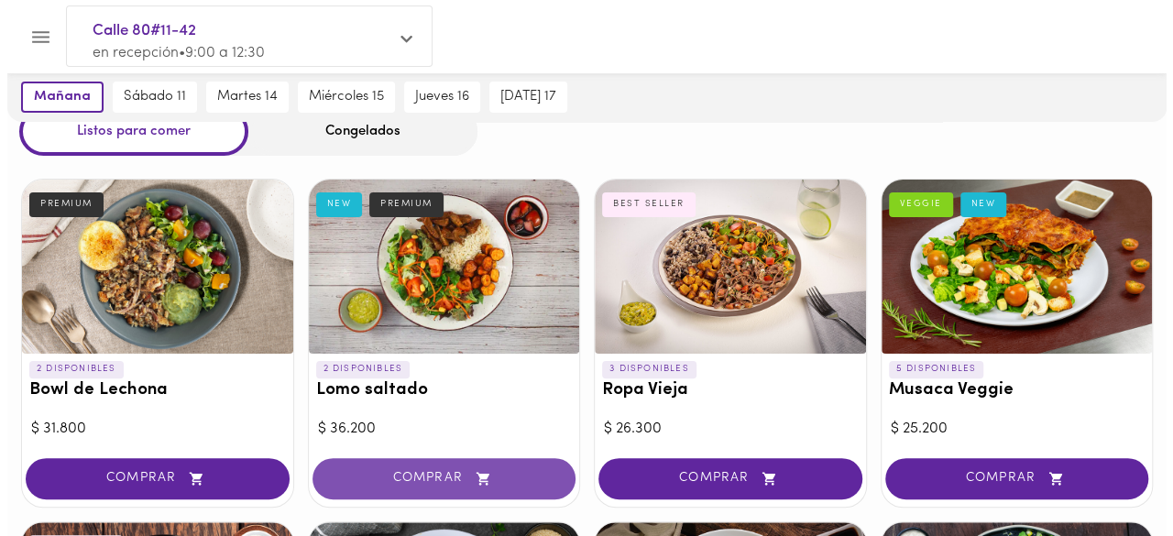
scroll to position [71, 0]
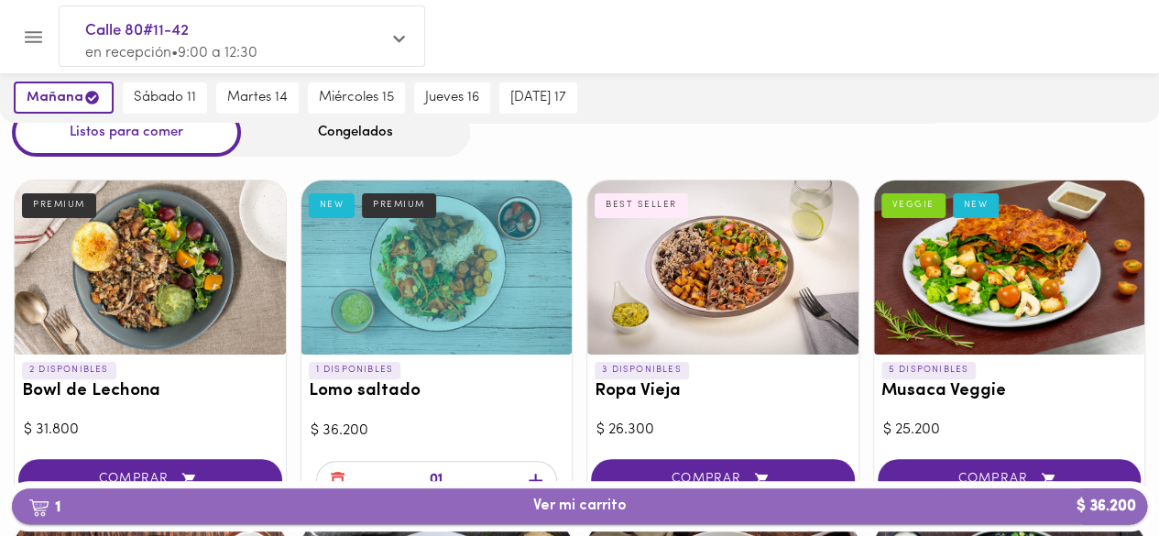
click at [659, 495] on button "1 Ver mi carrito $ 36.200" at bounding box center [579, 506] width 1135 height 36
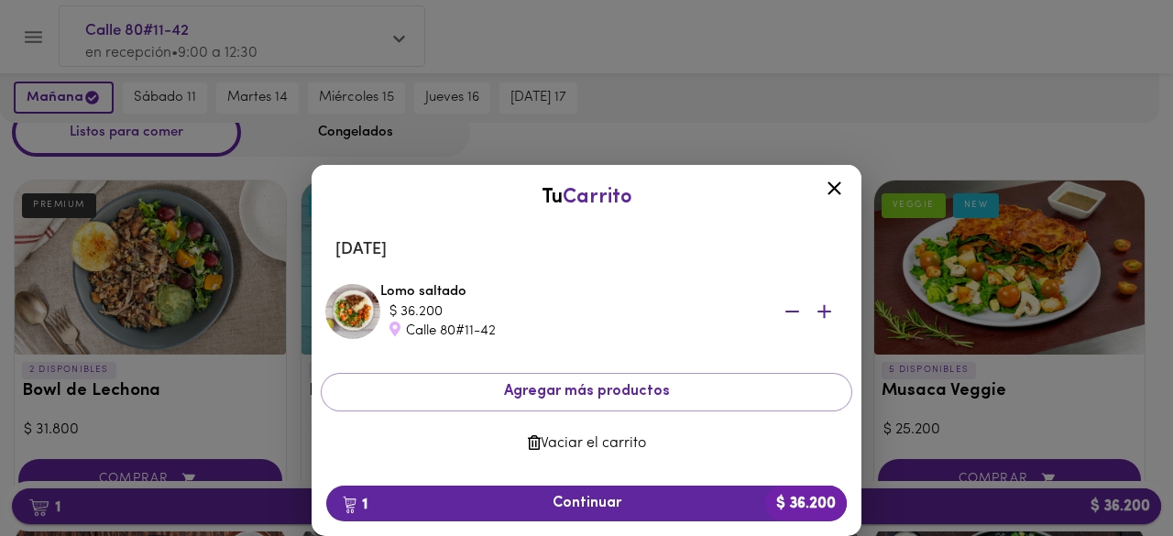
click at [659, 495] on span "1 Continuar $ 36.200" at bounding box center [586, 503] width 491 height 17
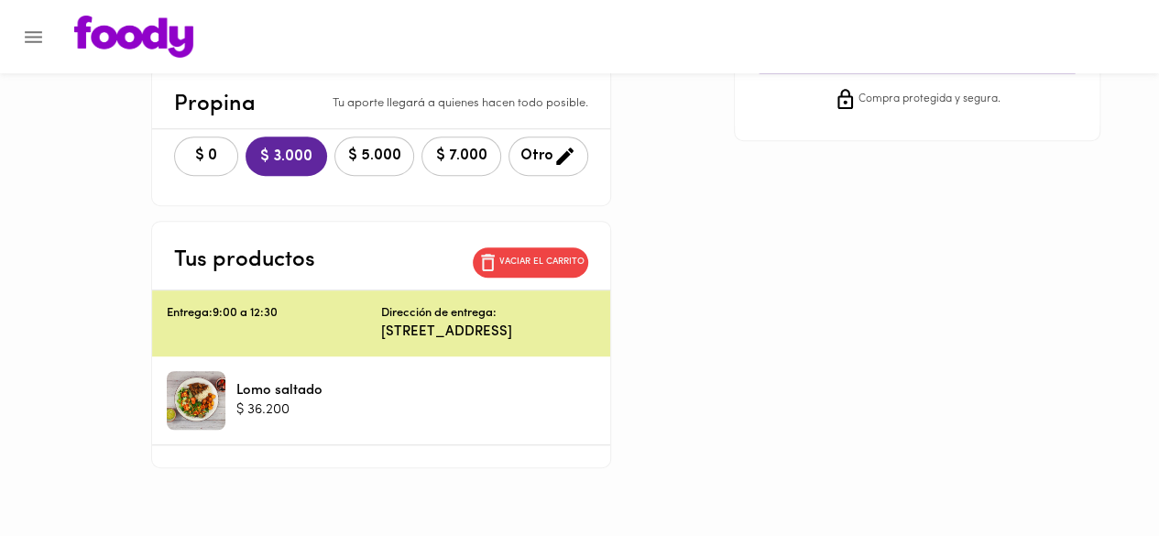
scroll to position [165, 0]
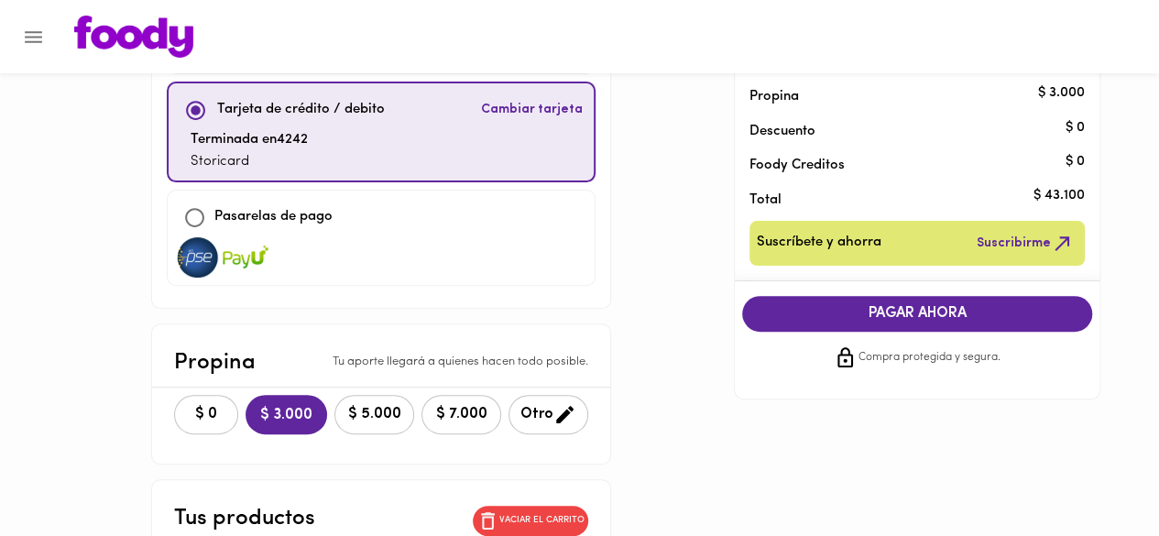
click at [937, 318] on span "PAGAR AHORA" at bounding box center [917, 313] width 313 height 17
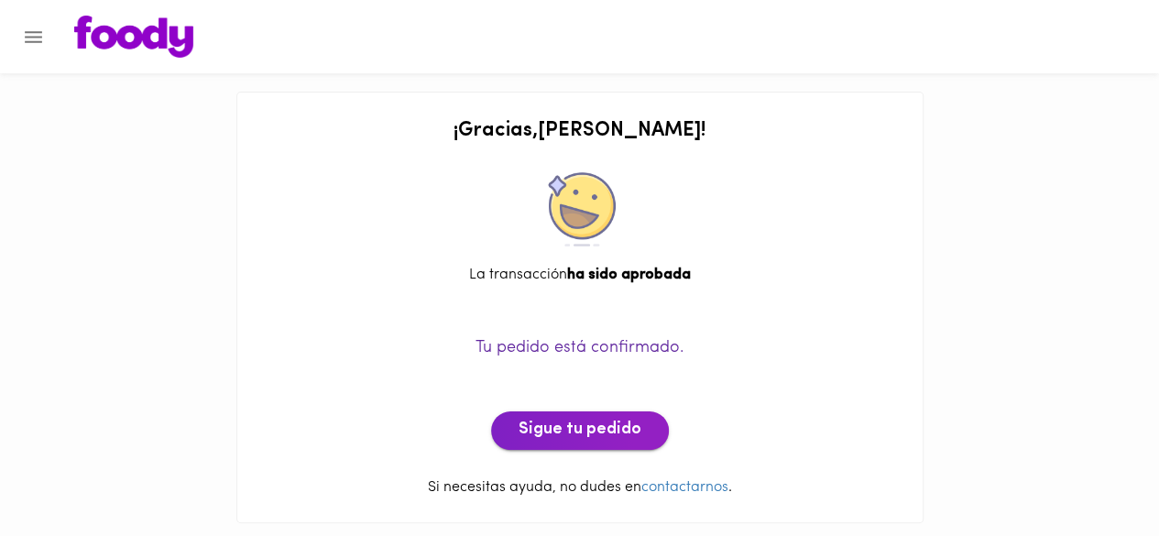
click at [552, 416] on button "Sigue tu pedido" at bounding box center [580, 430] width 178 height 38
